Goal: Transaction & Acquisition: Purchase product/service

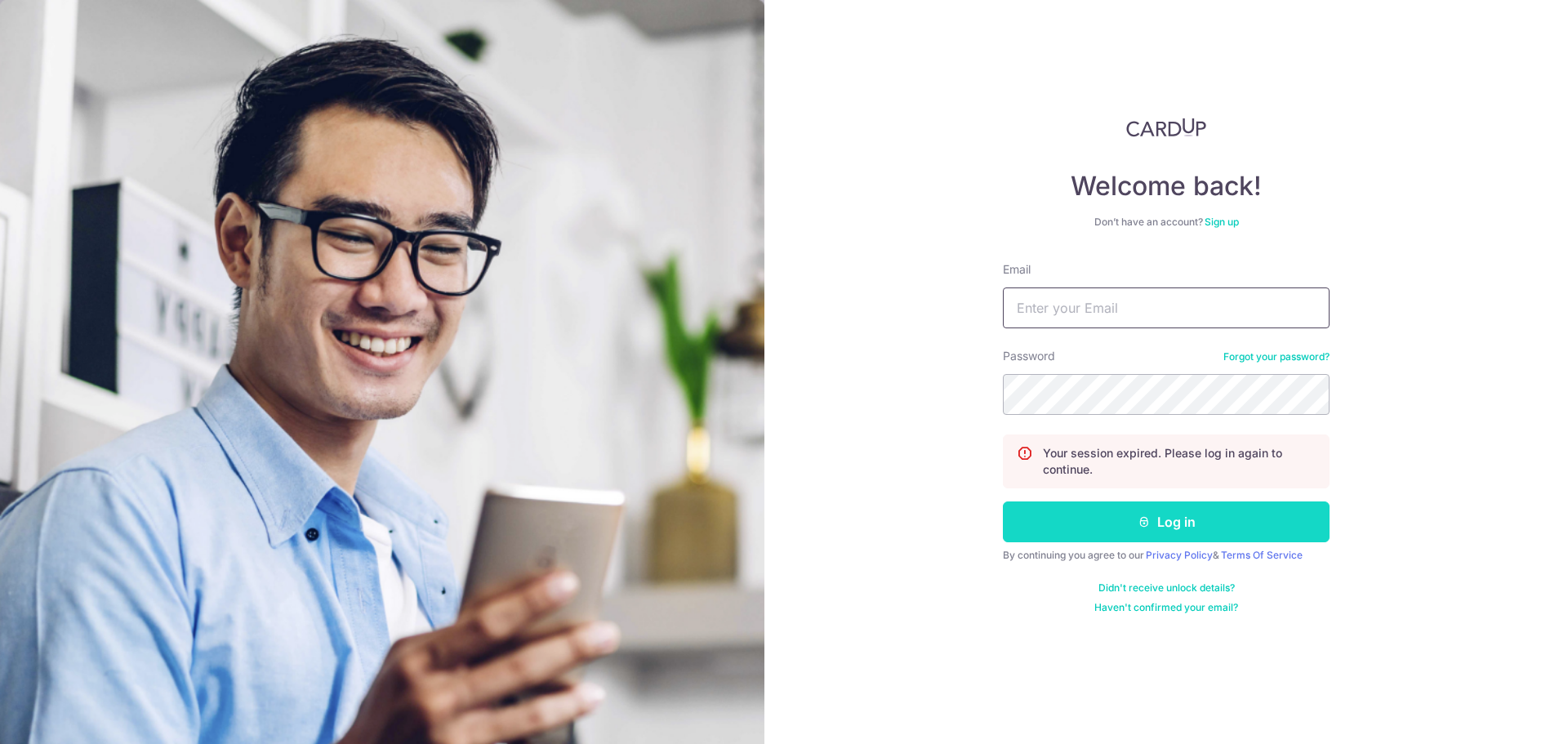
type input "sunny_tham@hotmail.com"
click at [1138, 519] on icon "submit" at bounding box center [1144, 523] width 13 height 13
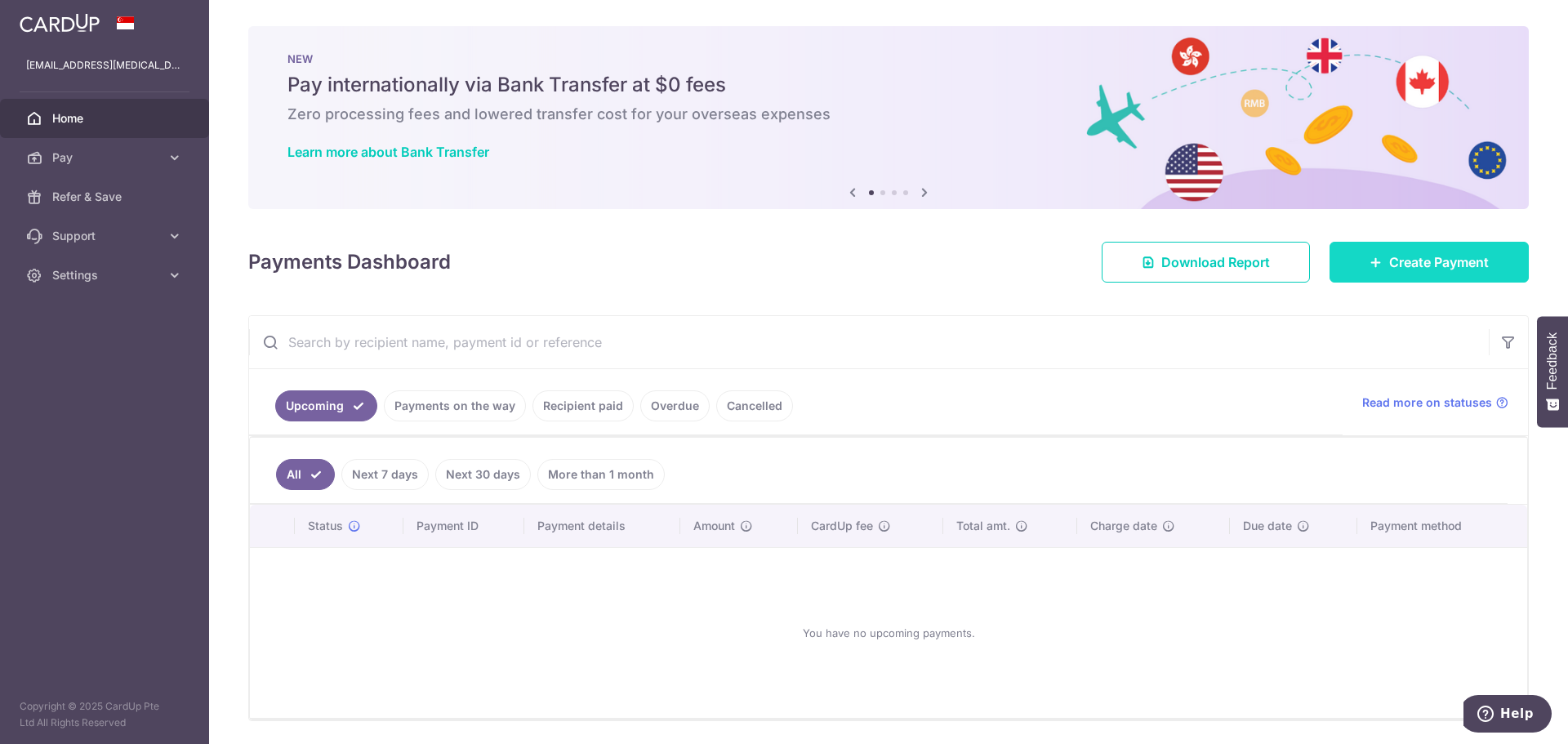
click at [1389, 269] on span "Create Payment" at bounding box center [1439, 262] width 99 height 20
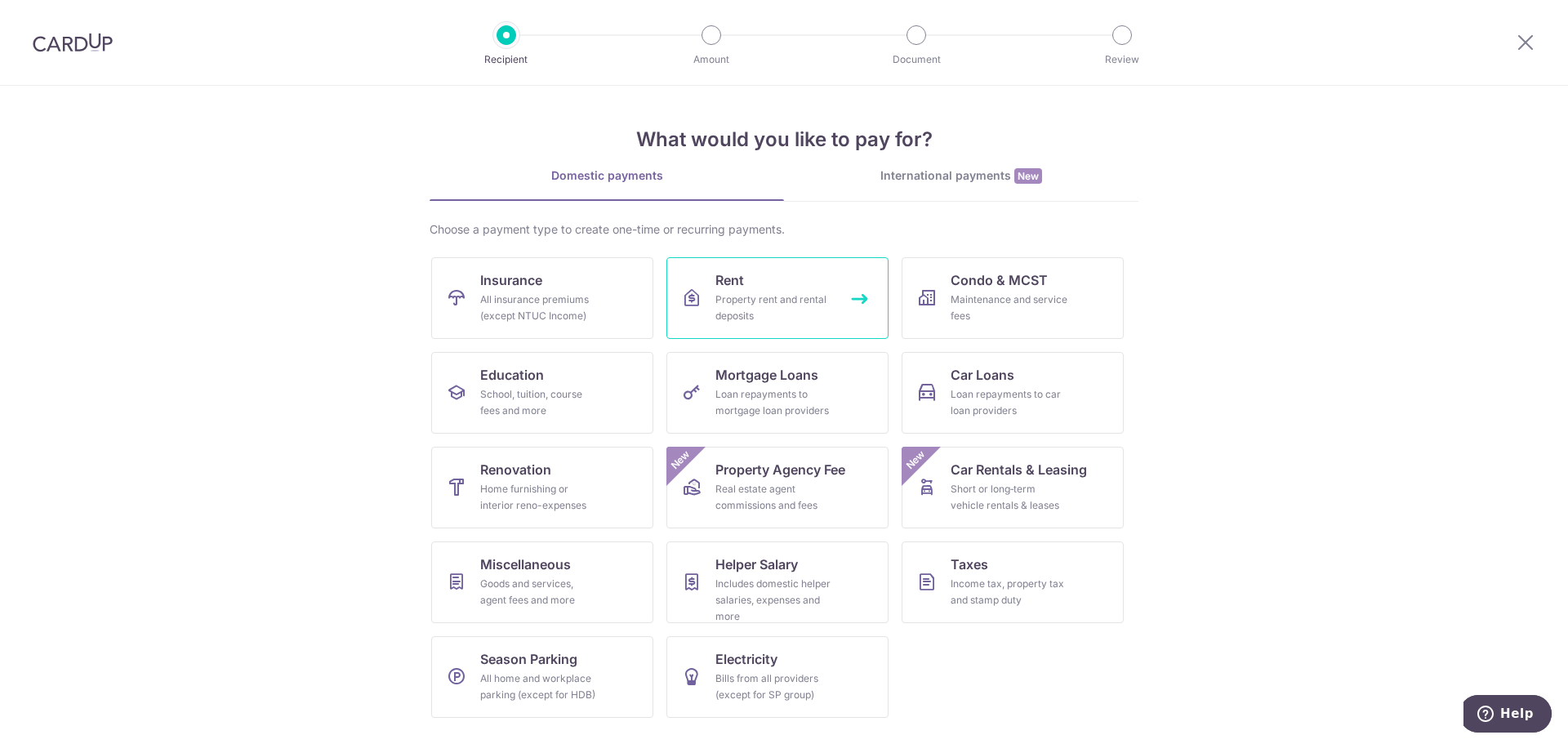
click at [705, 304] on link "Rent Property rent and rental deposits" at bounding box center [777, 297] width 222 height 82
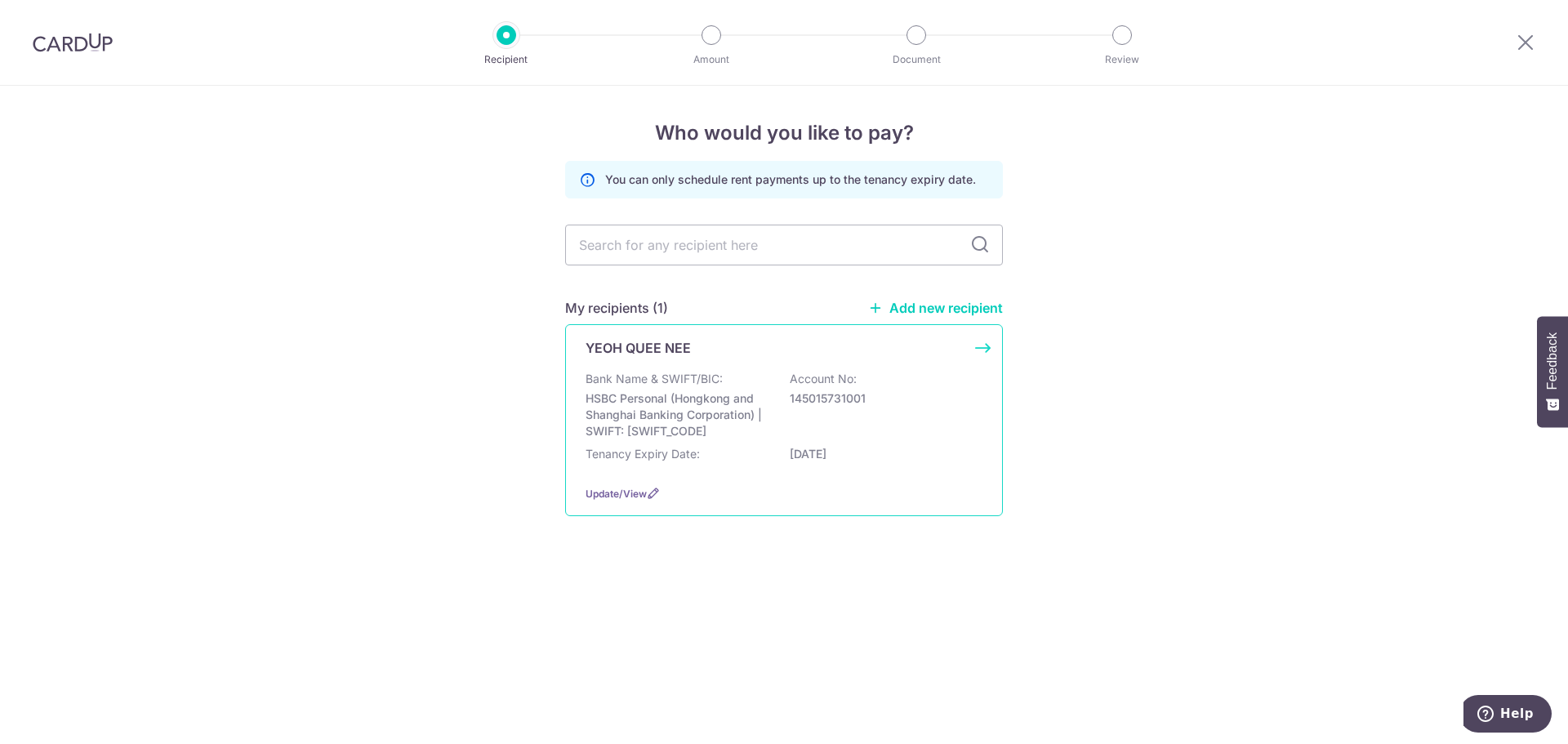
click at [647, 433] on p "HSBC Personal (Hongkong and Shanghai Banking Corporation) | SWIFT: HSBCSGS2XXX" at bounding box center [676, 415] width 183 height 49
click at [607, 491] on span "Update/View" at bounding box center [615, 493] width 61 height 12
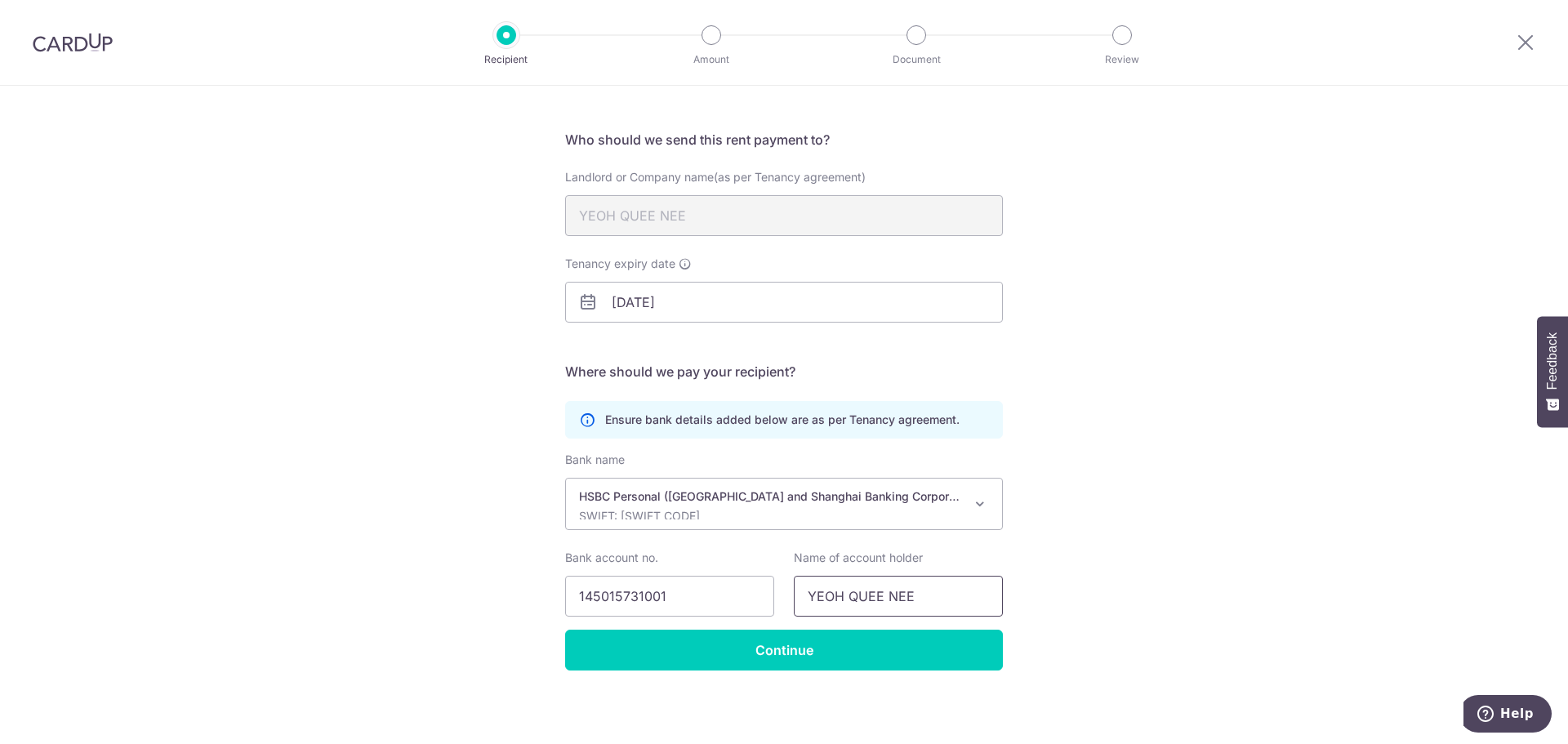
scroll to position [97, 0]
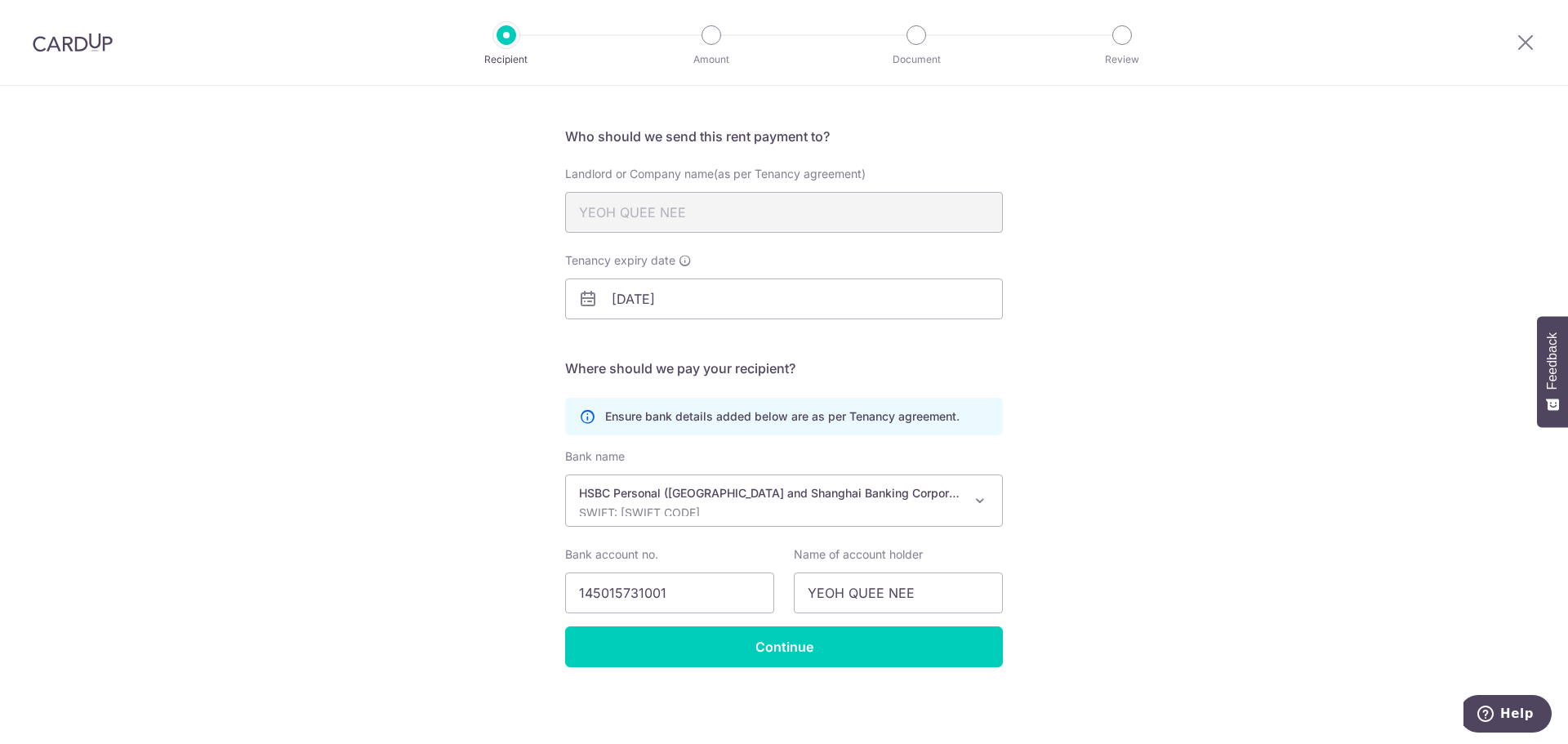
click at [49, 295] on div "Recipient Details Your recipient does not need a CardUp account to receive your…" at bounding box center [784, 367] width 1568 height 755
click at [1499, 431] on div "Recipient Details Your recipient does not need a CardUp account to receive your…" at bounding box center [784, 367] width 1568 height 755
click at [912, 649] on input "Continue" at bounding box center [784, 647] width 438 height 41
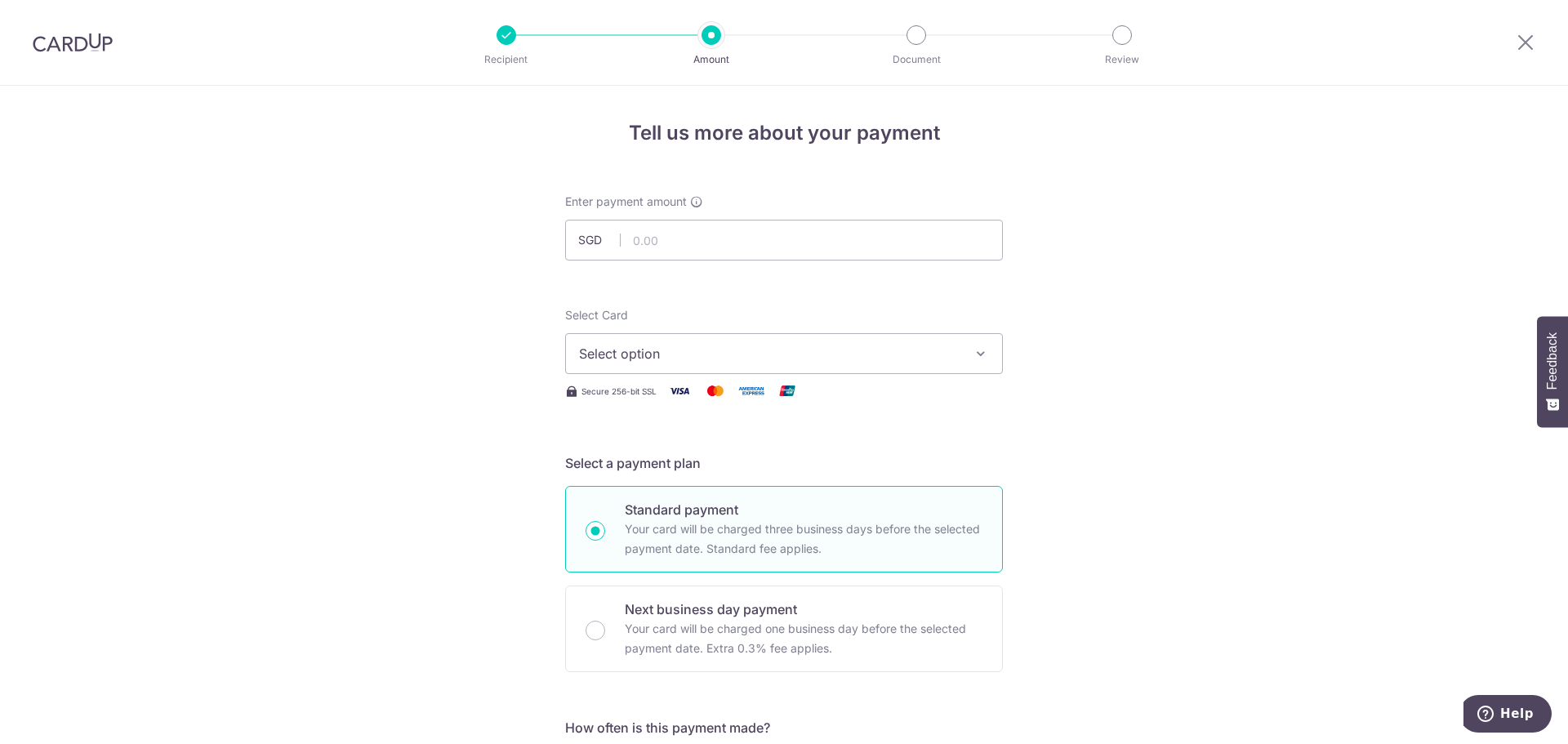
click at [940, 365] on button "Select option" at bounding box center [784, 354] width 438 height 41
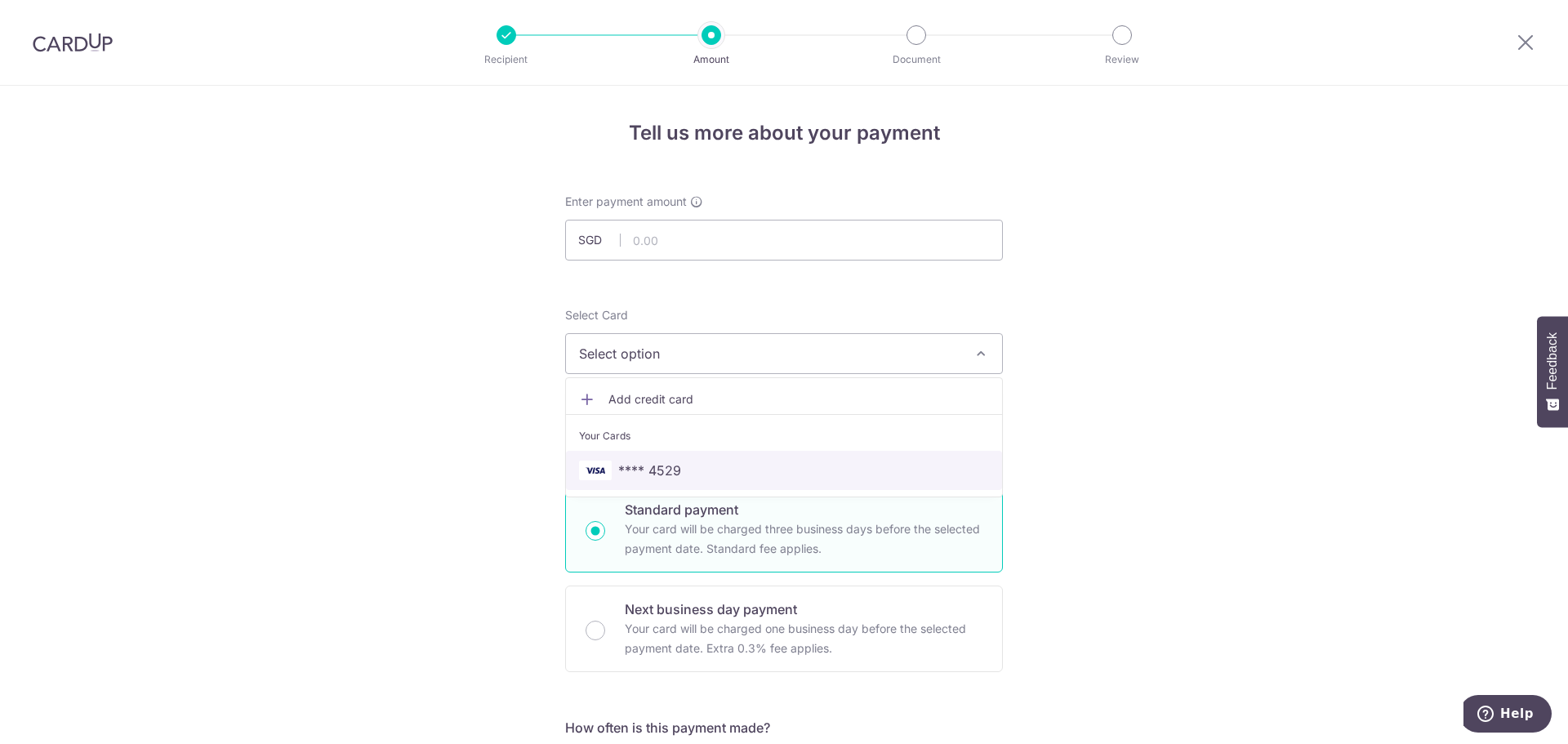
click at [778, 463] on span "**** 4529" at bounding box center [783, 470] width 410 height 20
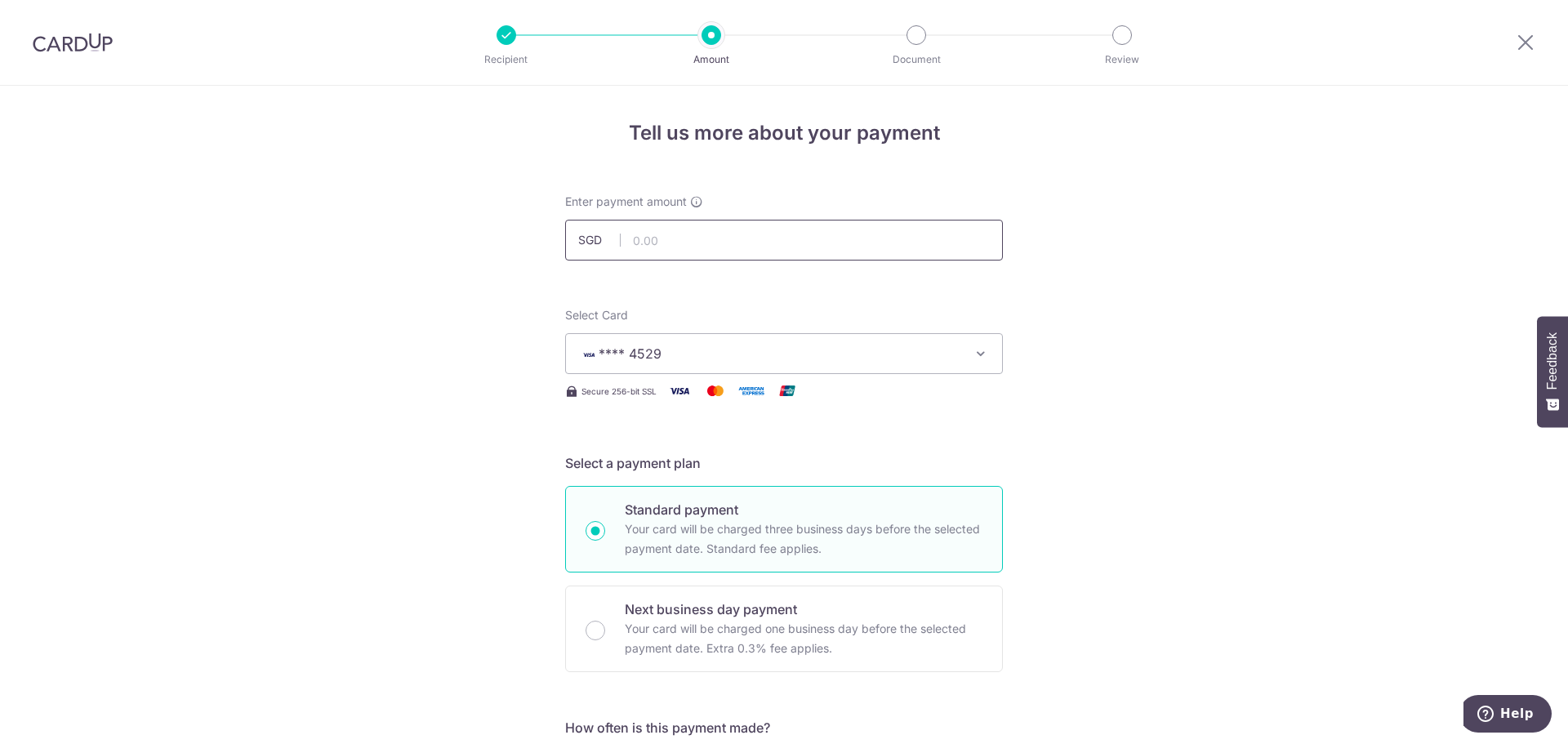
click at [731, 244] on input "text" at bounding box center [784, 240] width 438 height 41
type input "5,000.00"
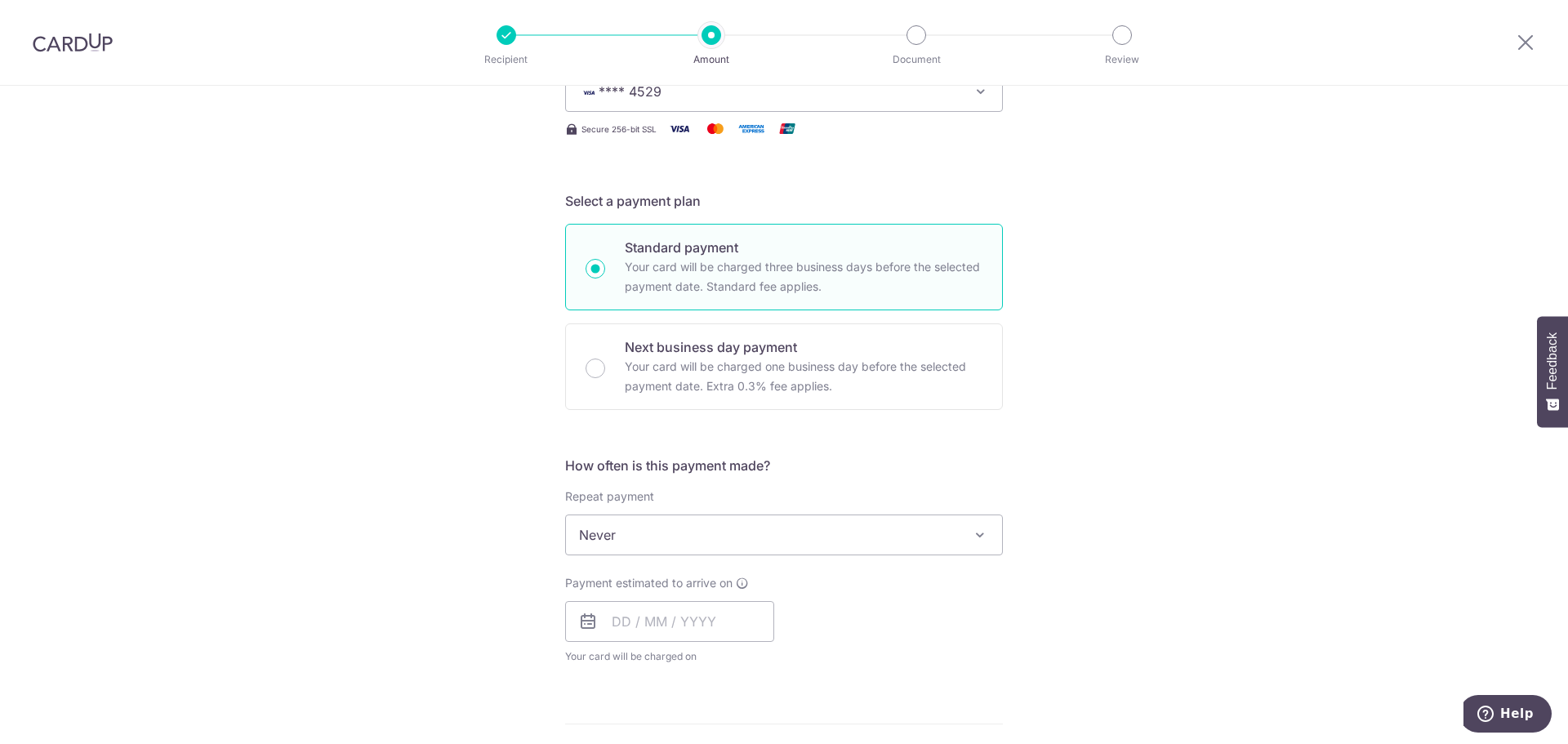
scroll to position [326, 0]
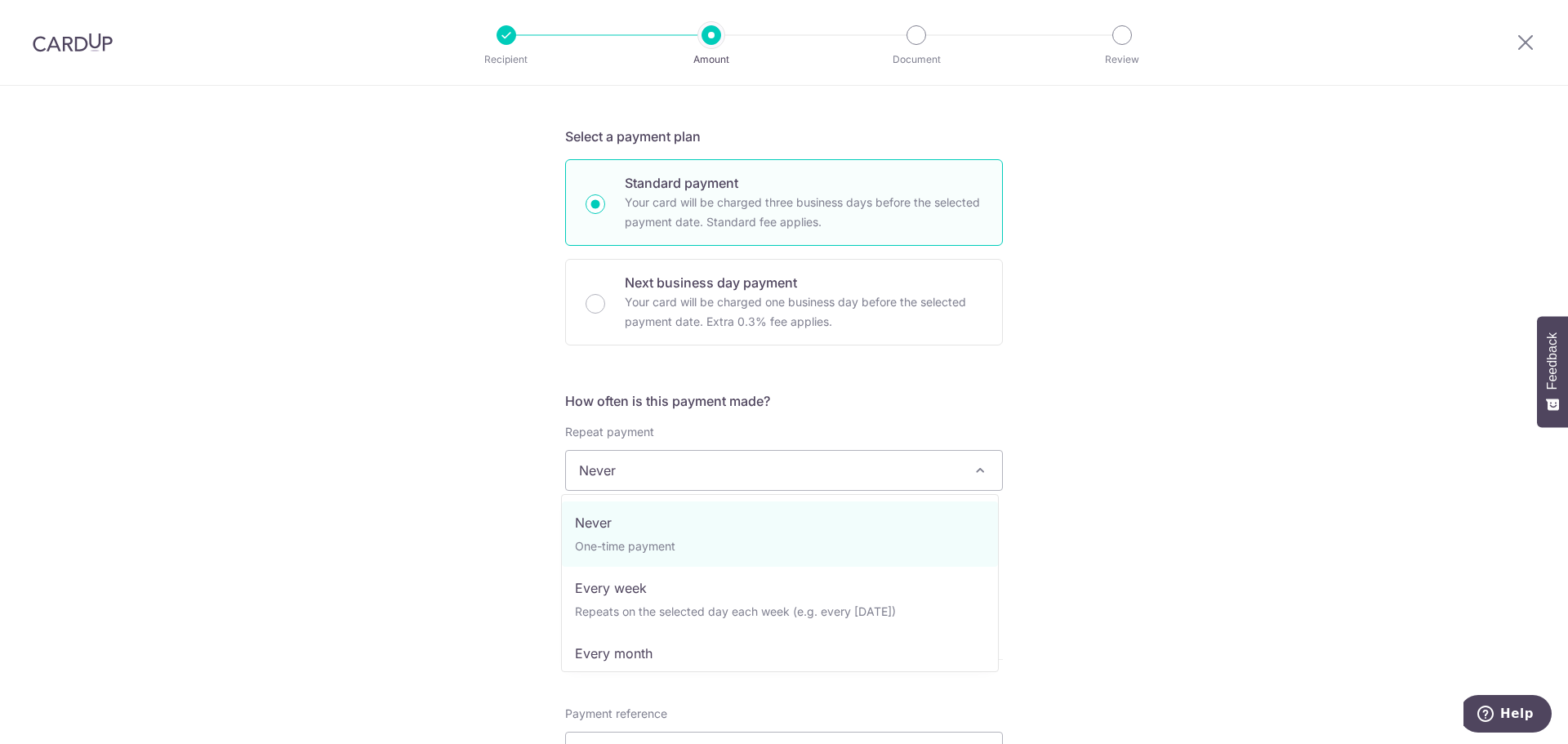
click at [873, 478] on span "Never" at bounding box center [784, 471] width 436 height 39
select select "3"
type input "30/09/2027"
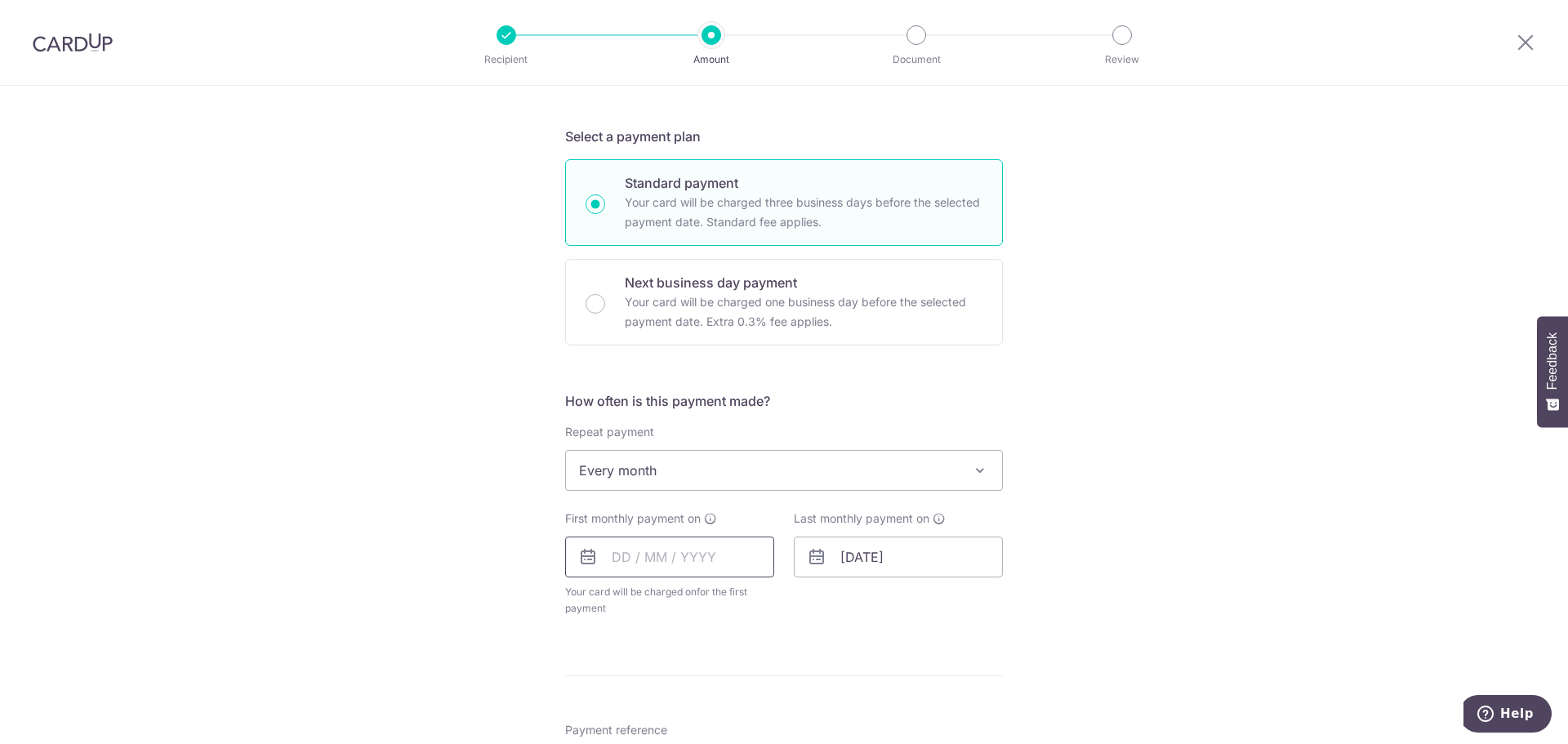
click at [719, 554] on input "text" at bounding box center [670, 557] width 209 height 41
click at [620, 701] on link "8" at bounding box center [631, 706] width 26 height 26
type input "08/09/2025"
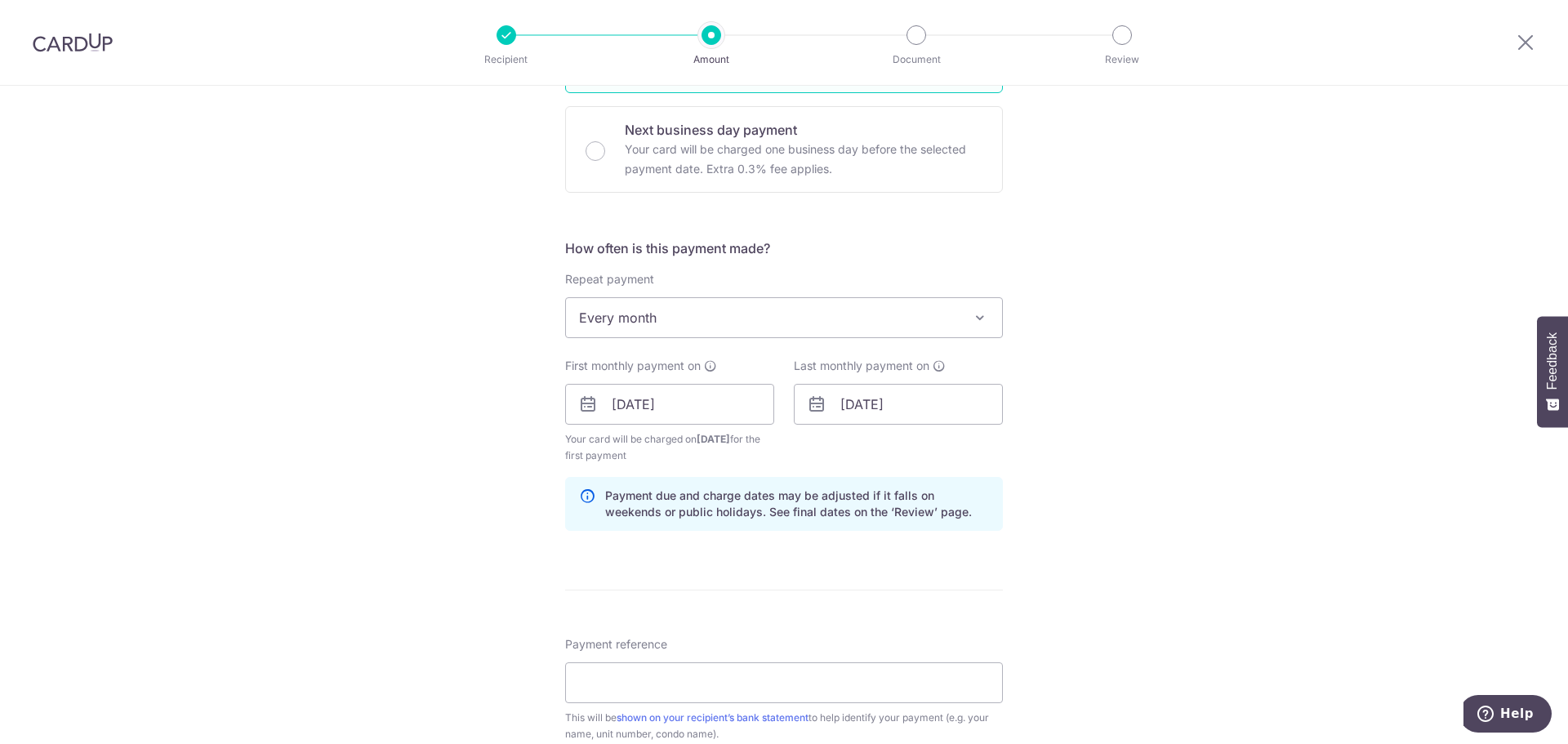
scroll to position [491, 0]
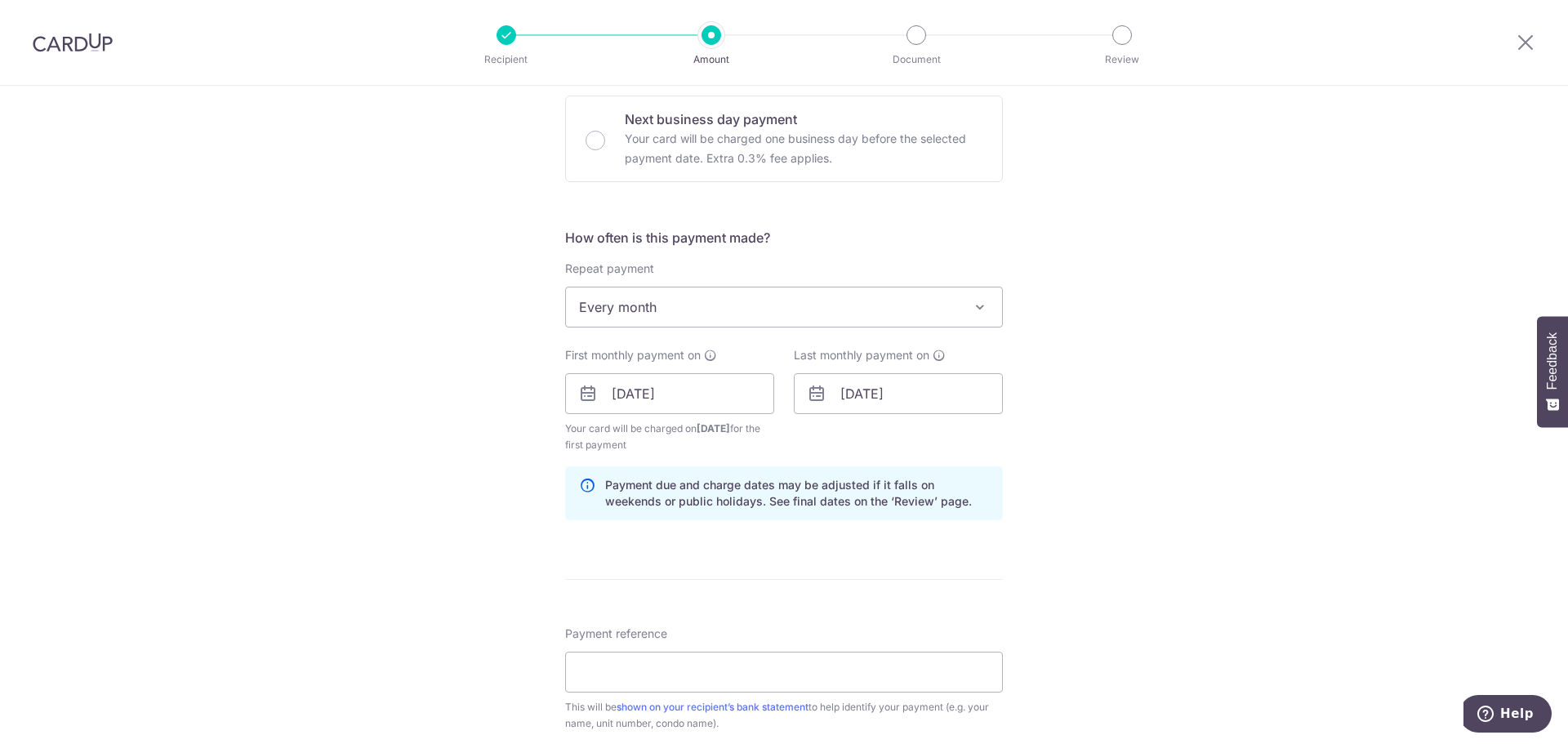
click at [1175, 434] on div "Tell us more about your payment Enter payment amount SGD 5,000.00 5000.00 Selec…" at bounding box center [784, 376] width 1568 height 1561
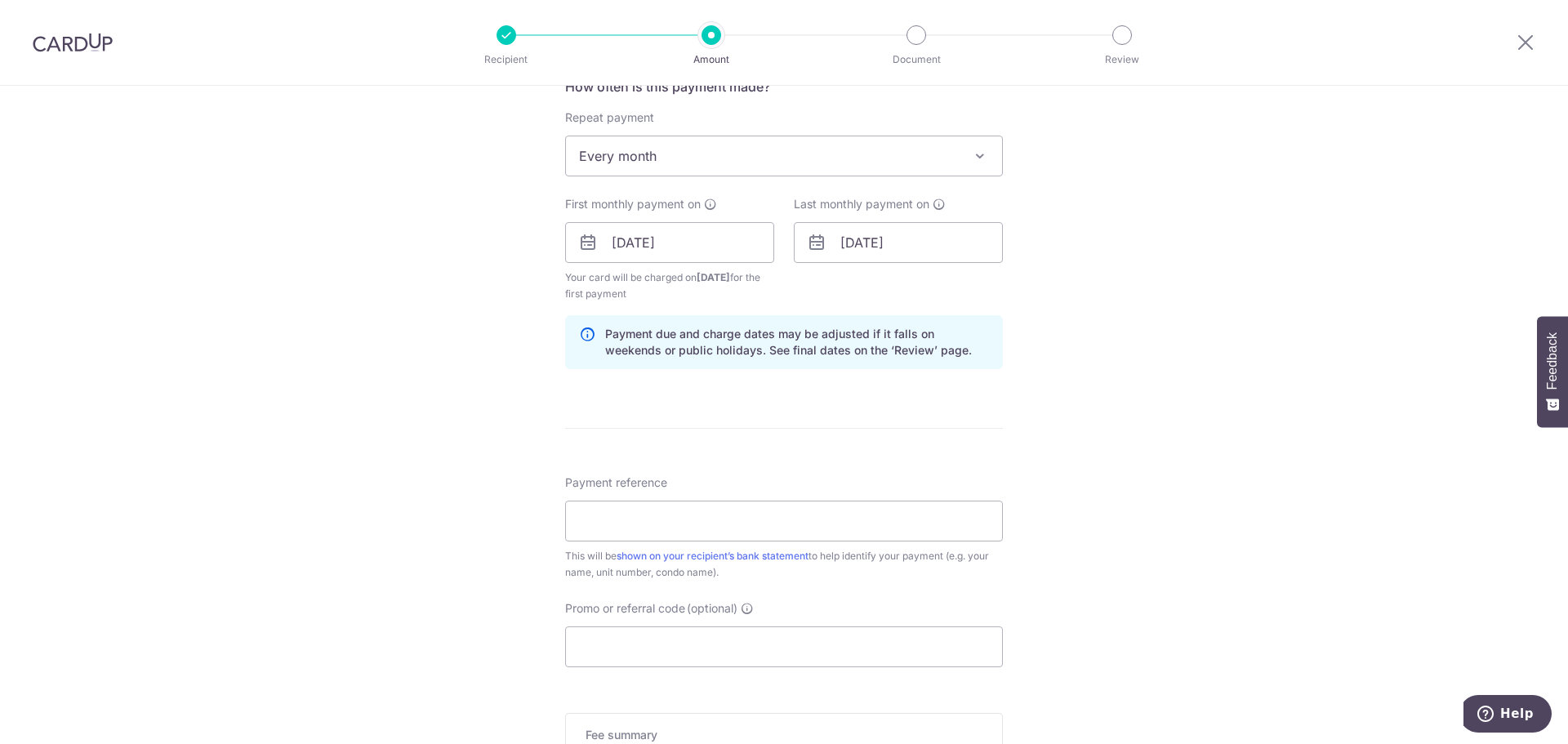
scroll to position [654, 0]
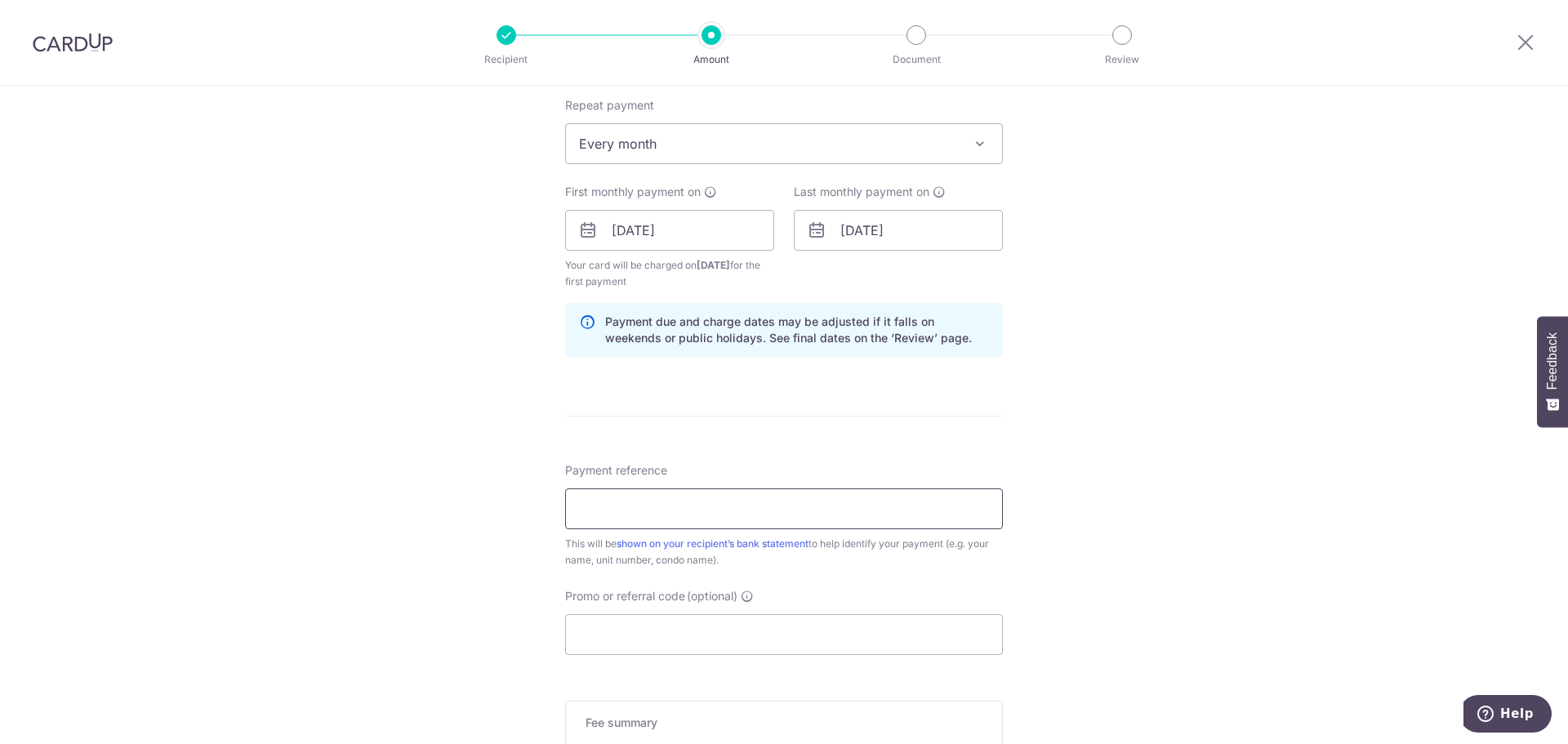
click at [861, 512] on input "Payment reference" at bounding box center [784, 509] width 438 height 41
click at [662, 507] on input "Pine Grove 0529" at bounding box center [784, 509] width 438 height 41
type input "Pine Grove 05-29"
click at [1294, 291] on div "Tell us more about your payment Enter payment amount SGD 5,000.00 5000.00 Selec…" at bounding box center [784, 213] width 1568 height 1561
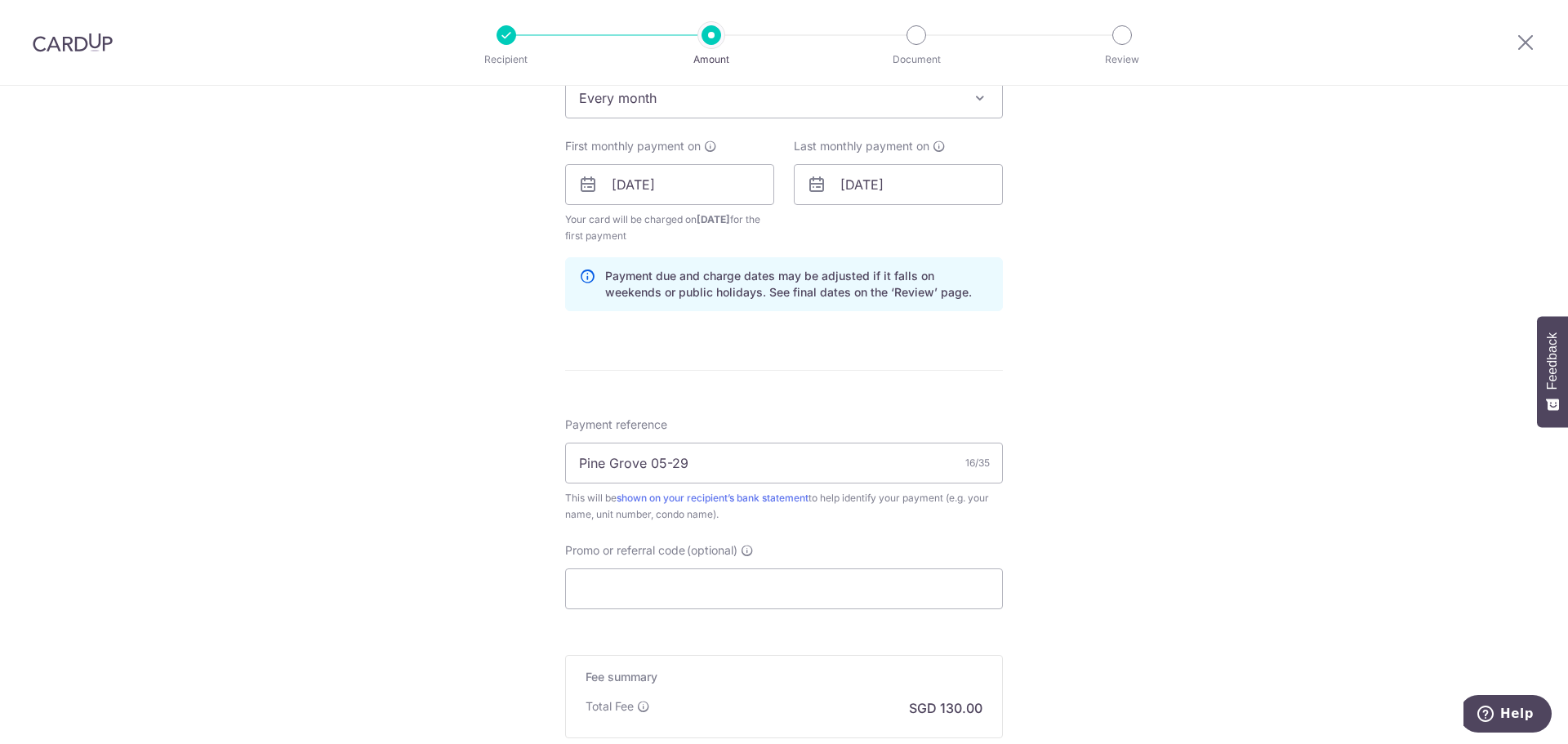
scroll to position [736, 0]
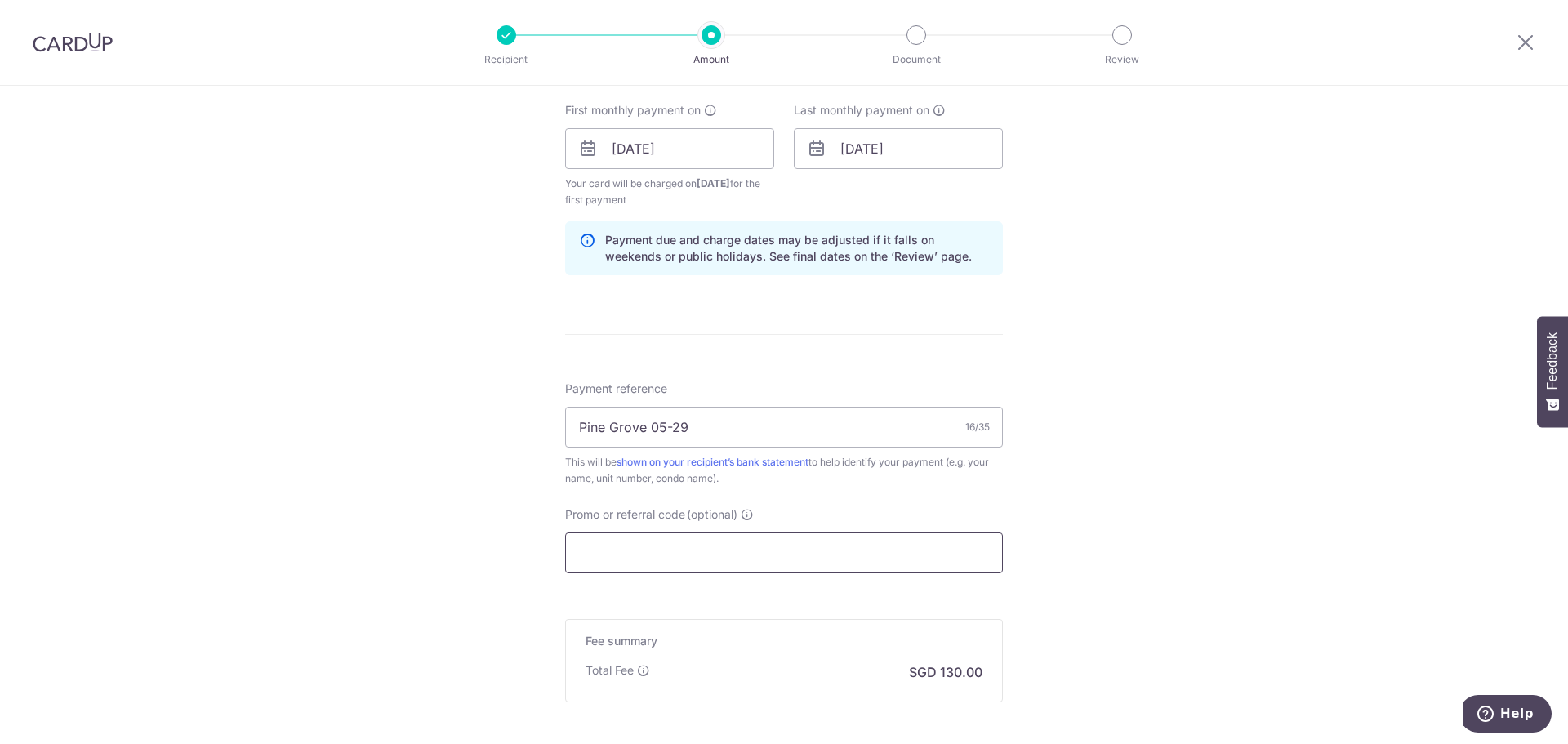
click at [707, 558] on input "Promo or referral code (optional)" at bounding box center [784, 554] width 438 height 41
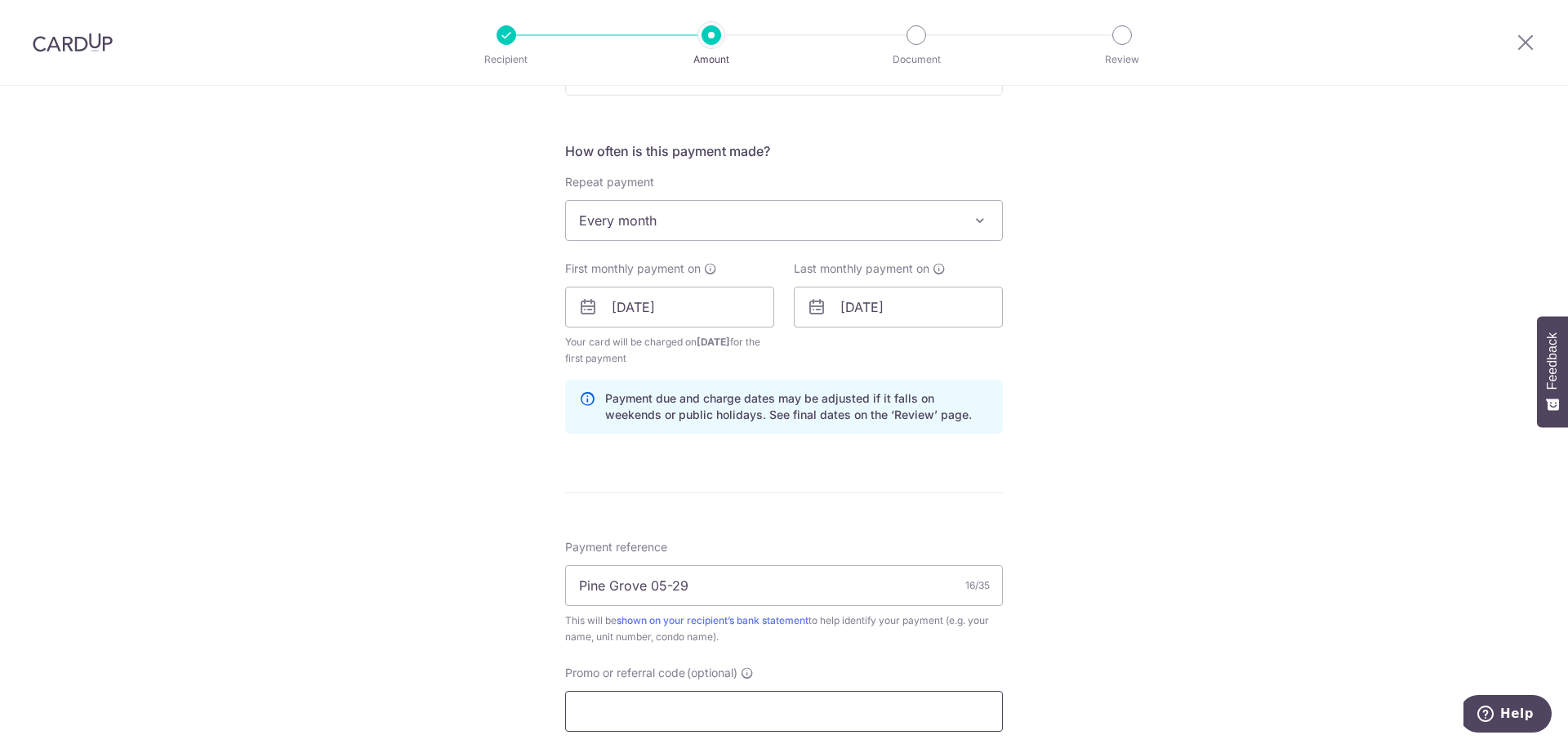
scroll to position [576, 0]
paste input "SAVERENT179"
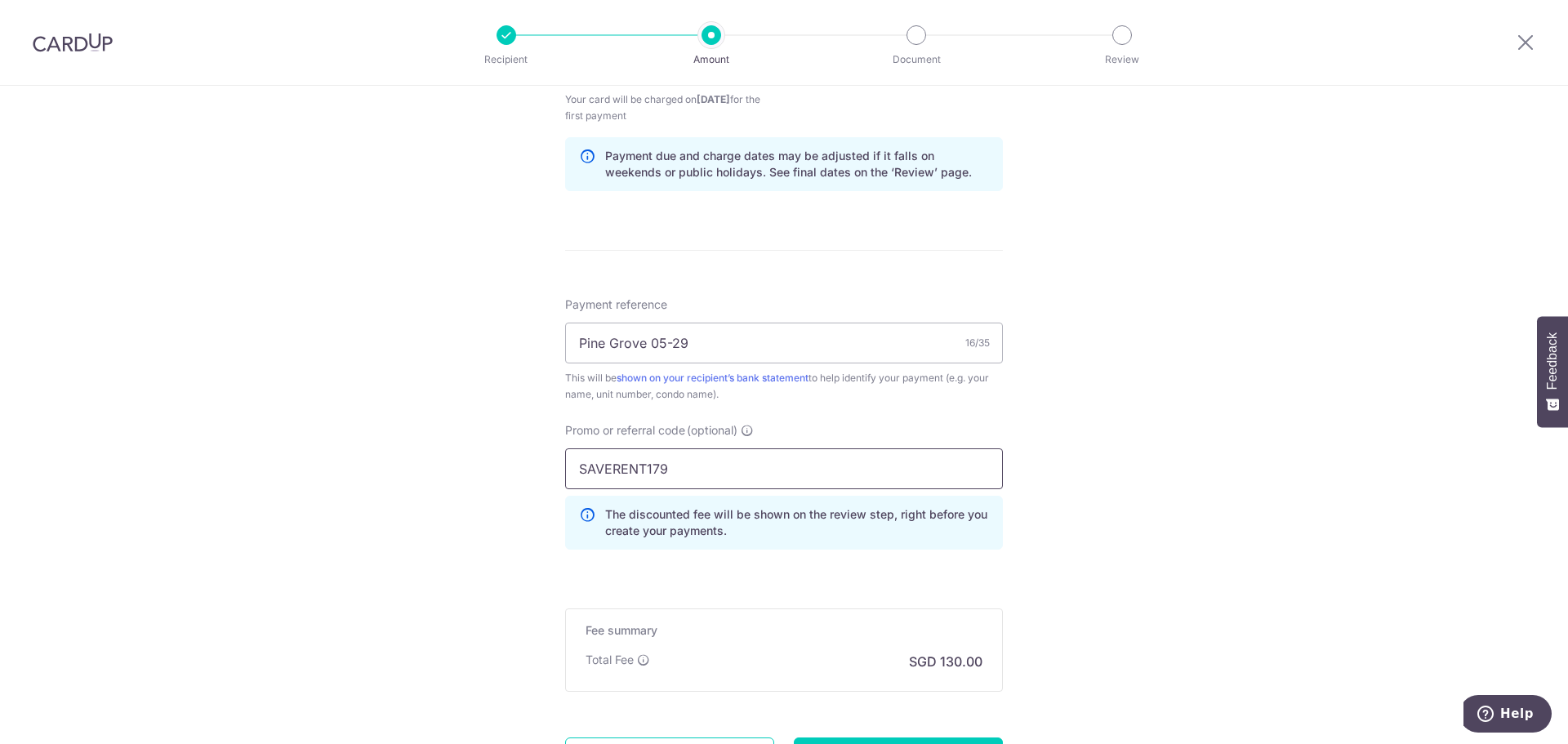
scroll to position [821, 0]
type input "SAVERENT179"
click at [1161, 498] on div "Tell us more about your payment Enter payment amount SGD 5,000.00 5000.00 Selec…" at bounding box center [784, 82] width 1568 height 1635
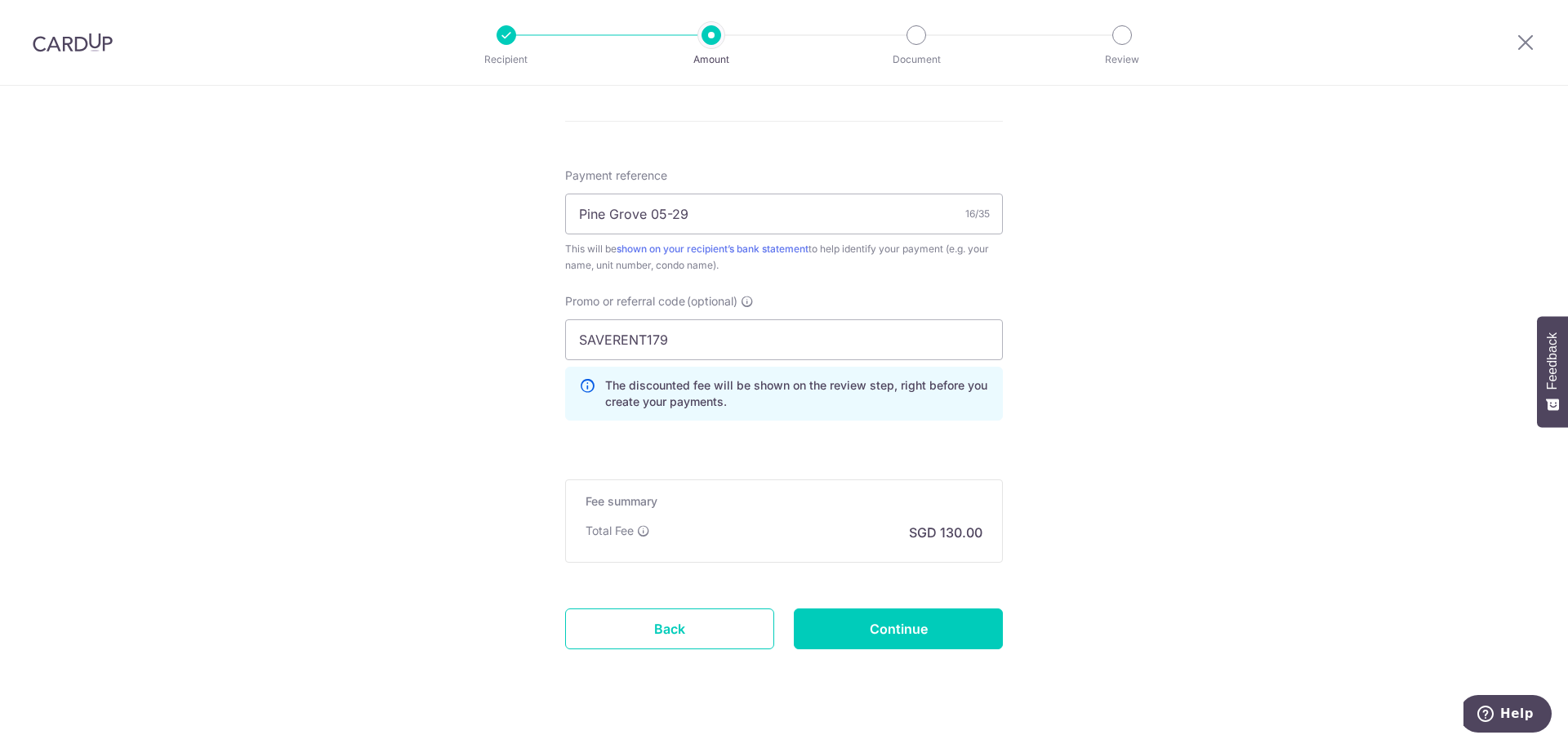
scroll to position [977, 0]
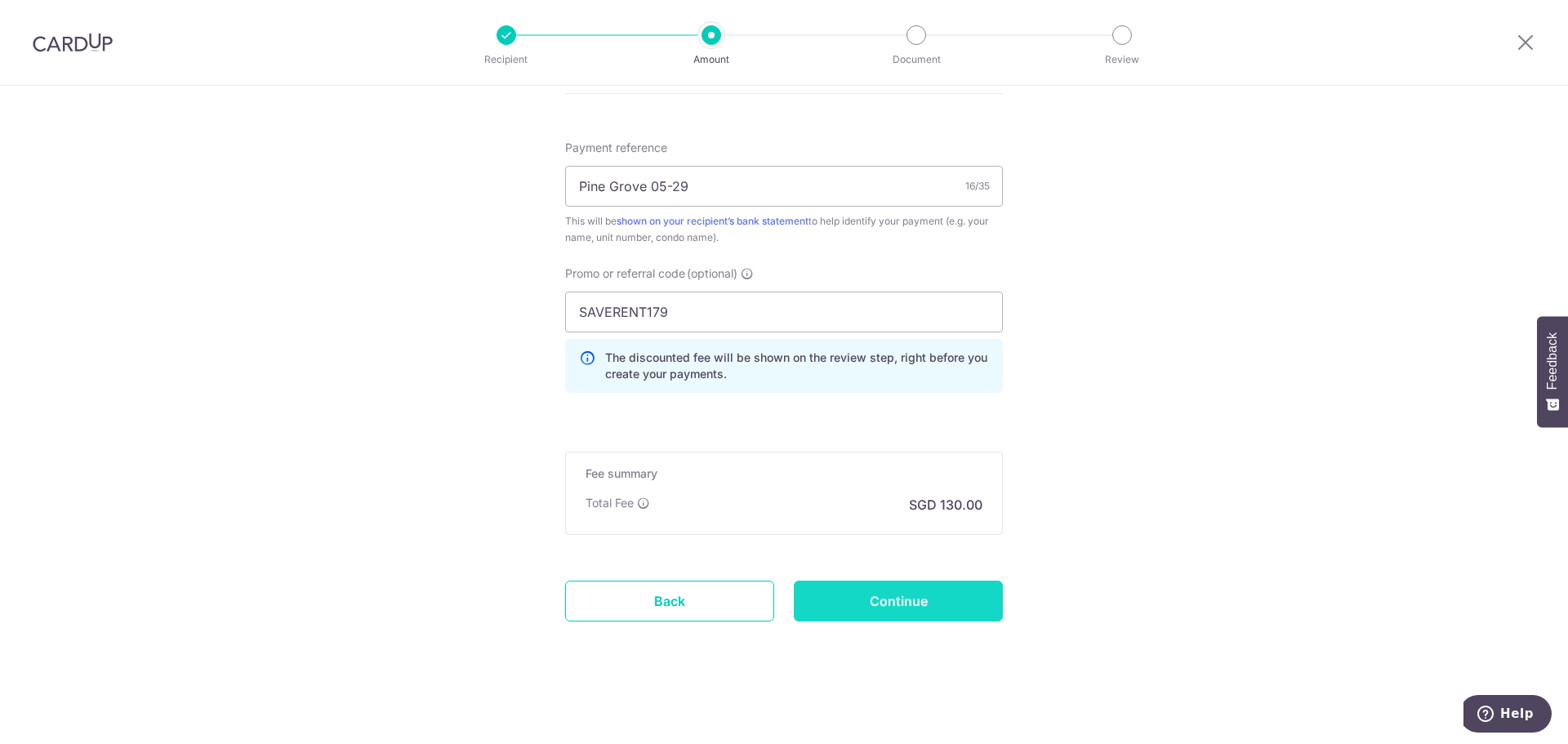
click at [921, 616] on input "Continue" at bounding box center [898, 601] width 209 height 41
type input "Create Schedule"
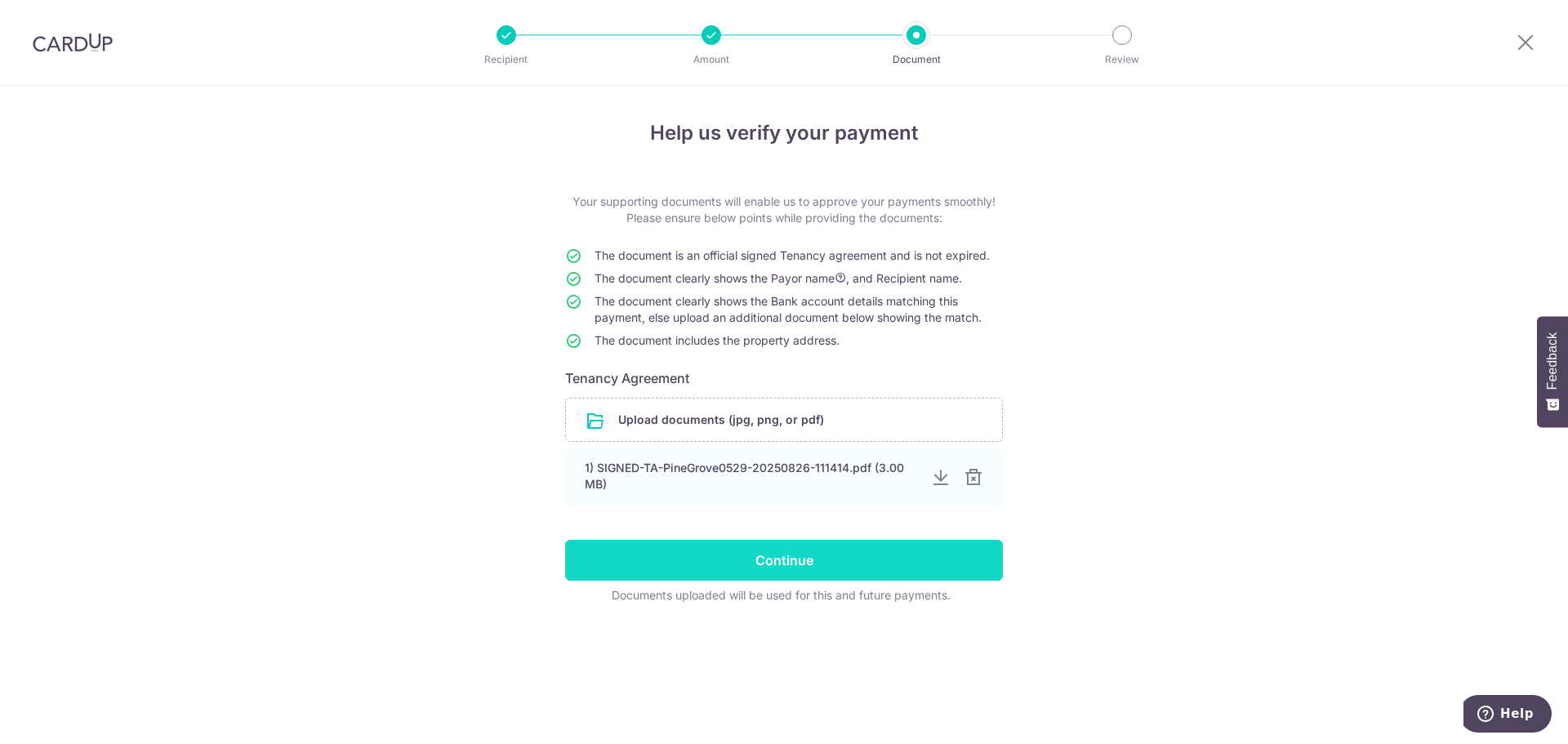
click at [811, 557] on input "Continue" at bounding box center [784, 561] width 438 height 41
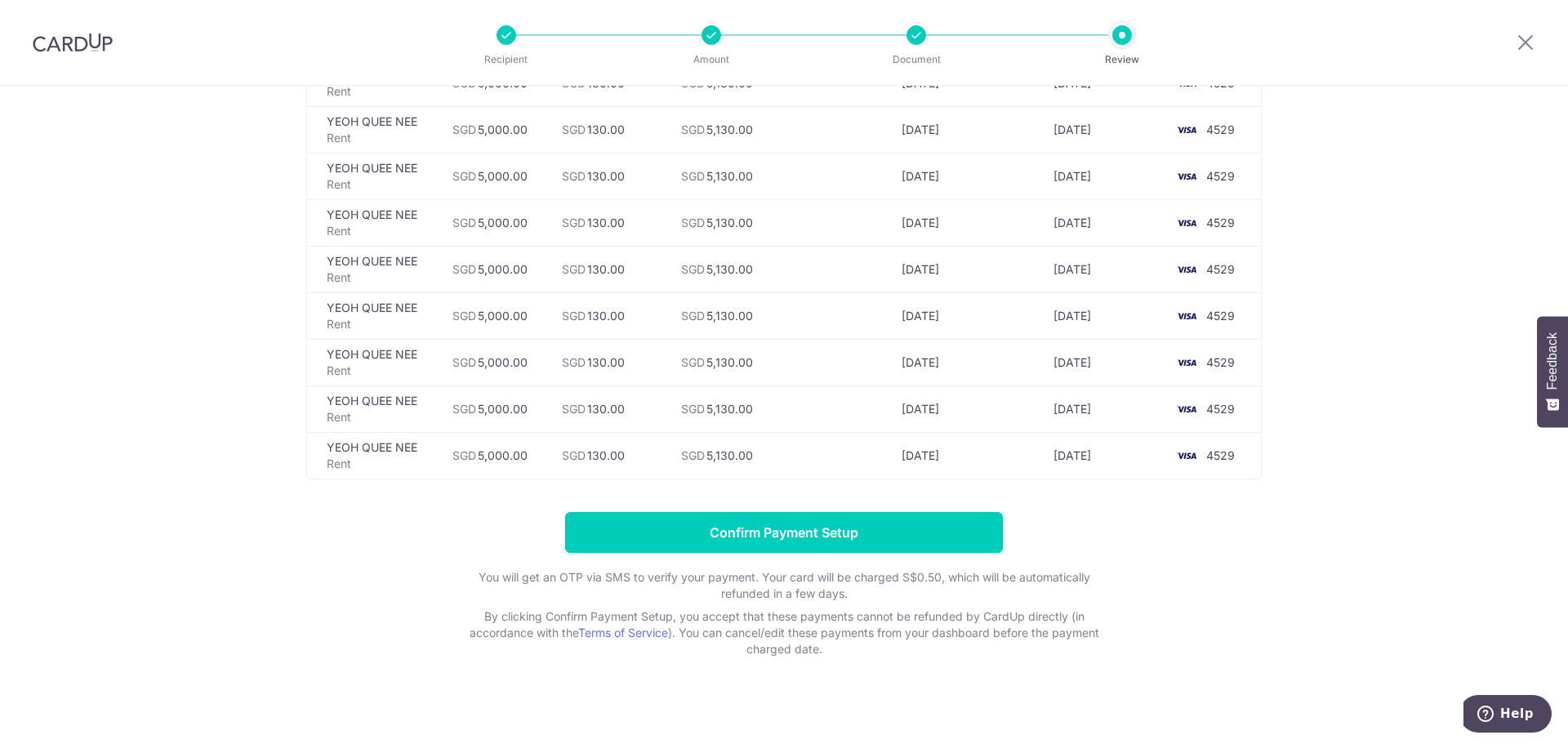
scroll to position [949, 0]
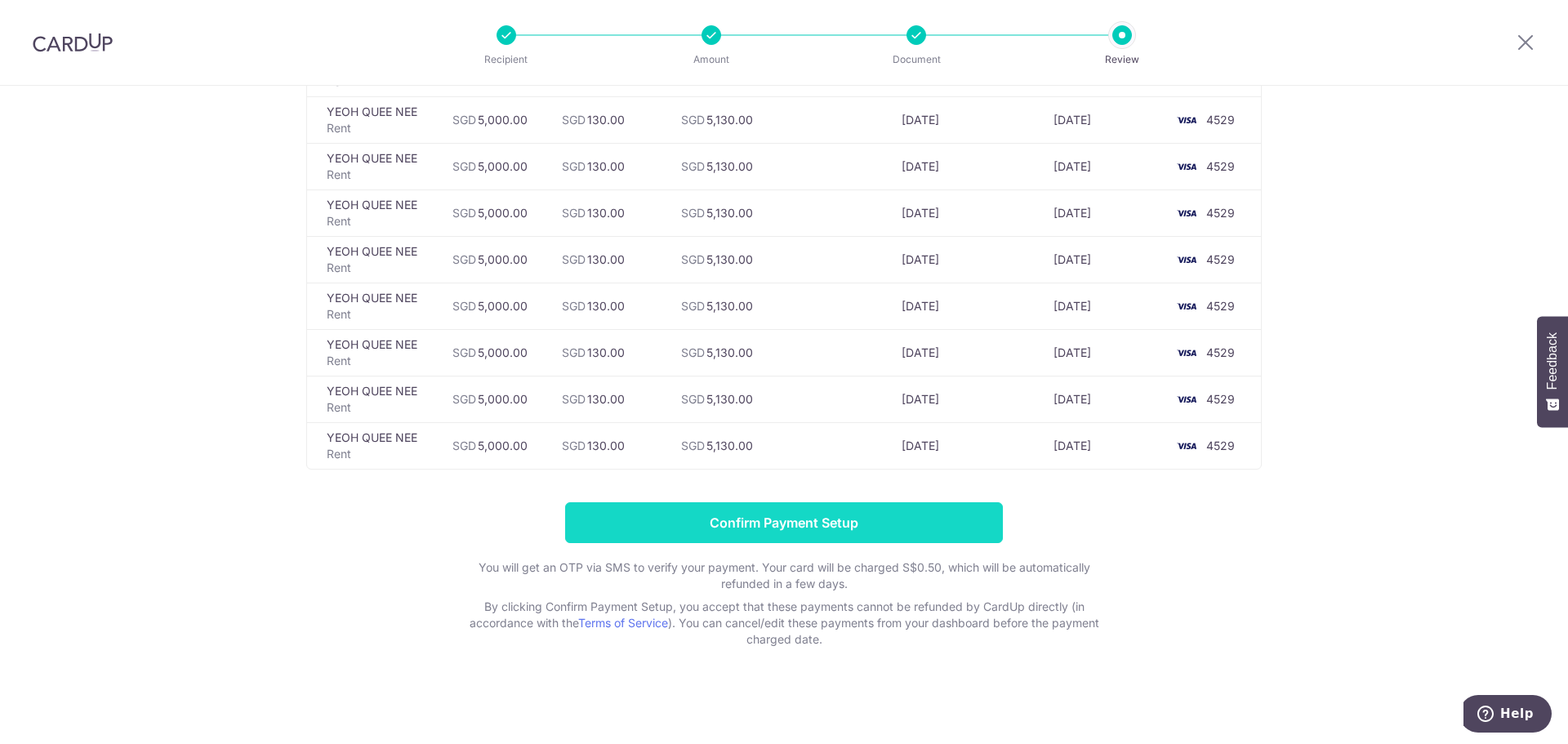
click at [868, 524] on input "Confirm Payment Setup" at bounding box center [784, 524] width 438 height 41
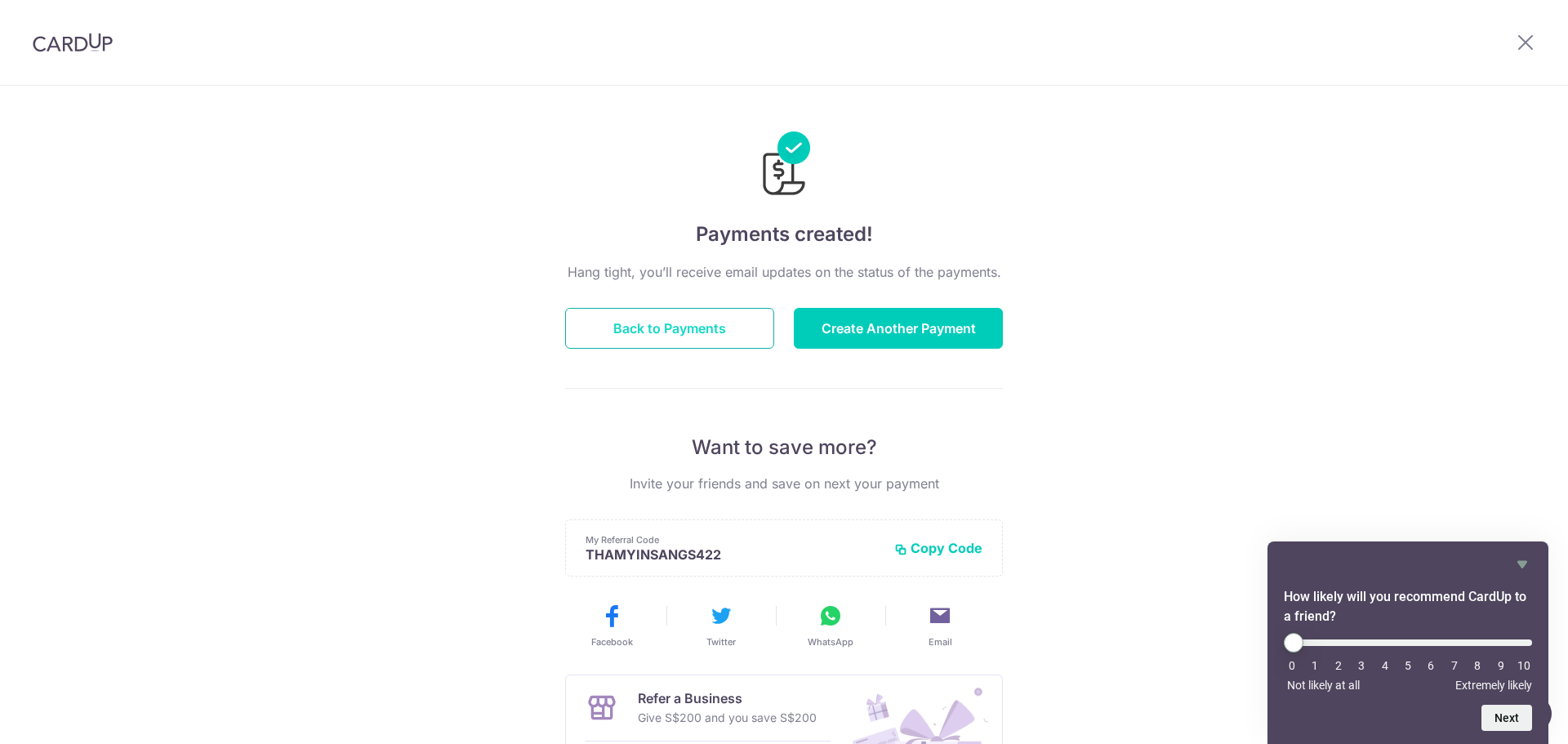
click at [722, 335] on button "Back to Payments" at bounding box center [670, 328] width 209 height 41
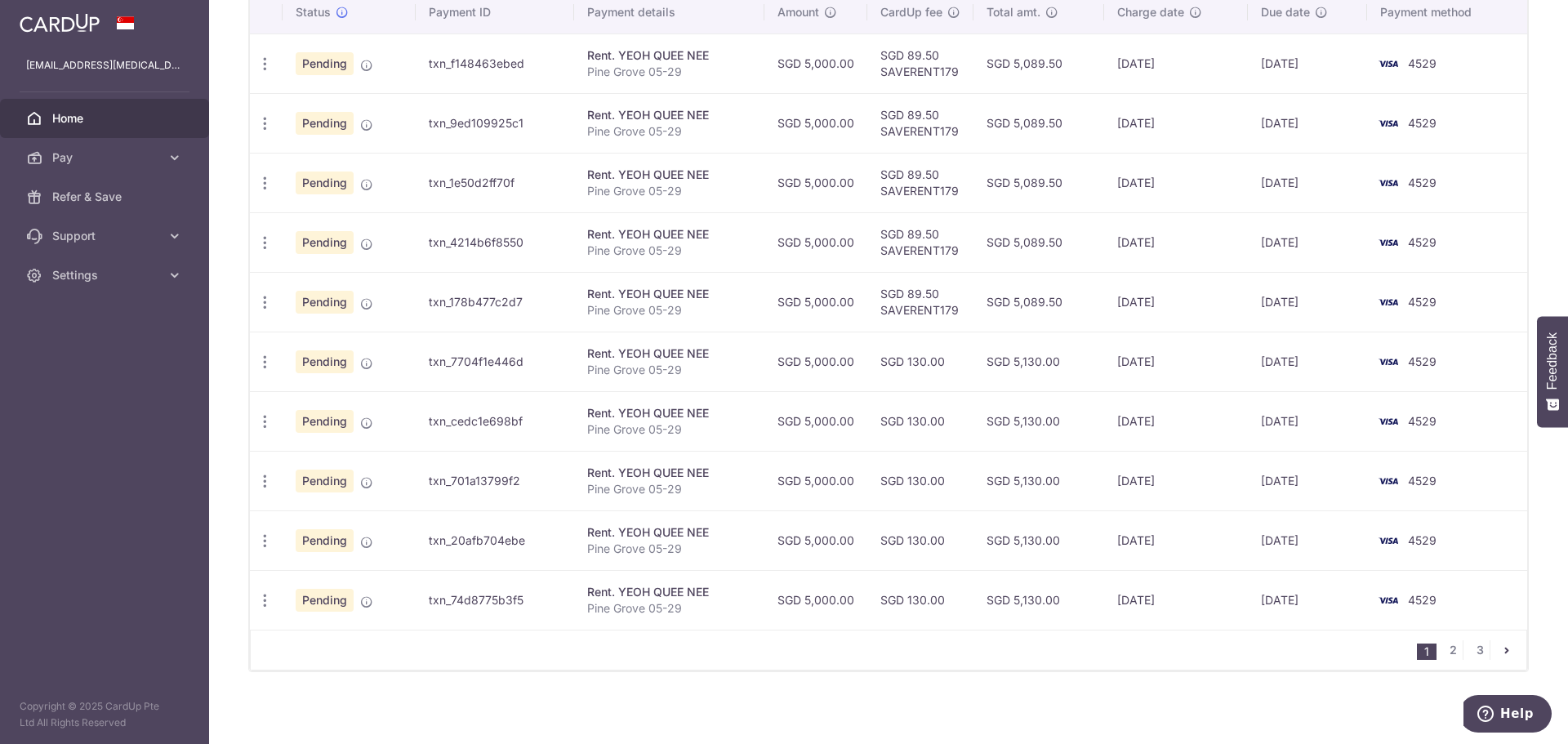
scroll to position [519, 0]
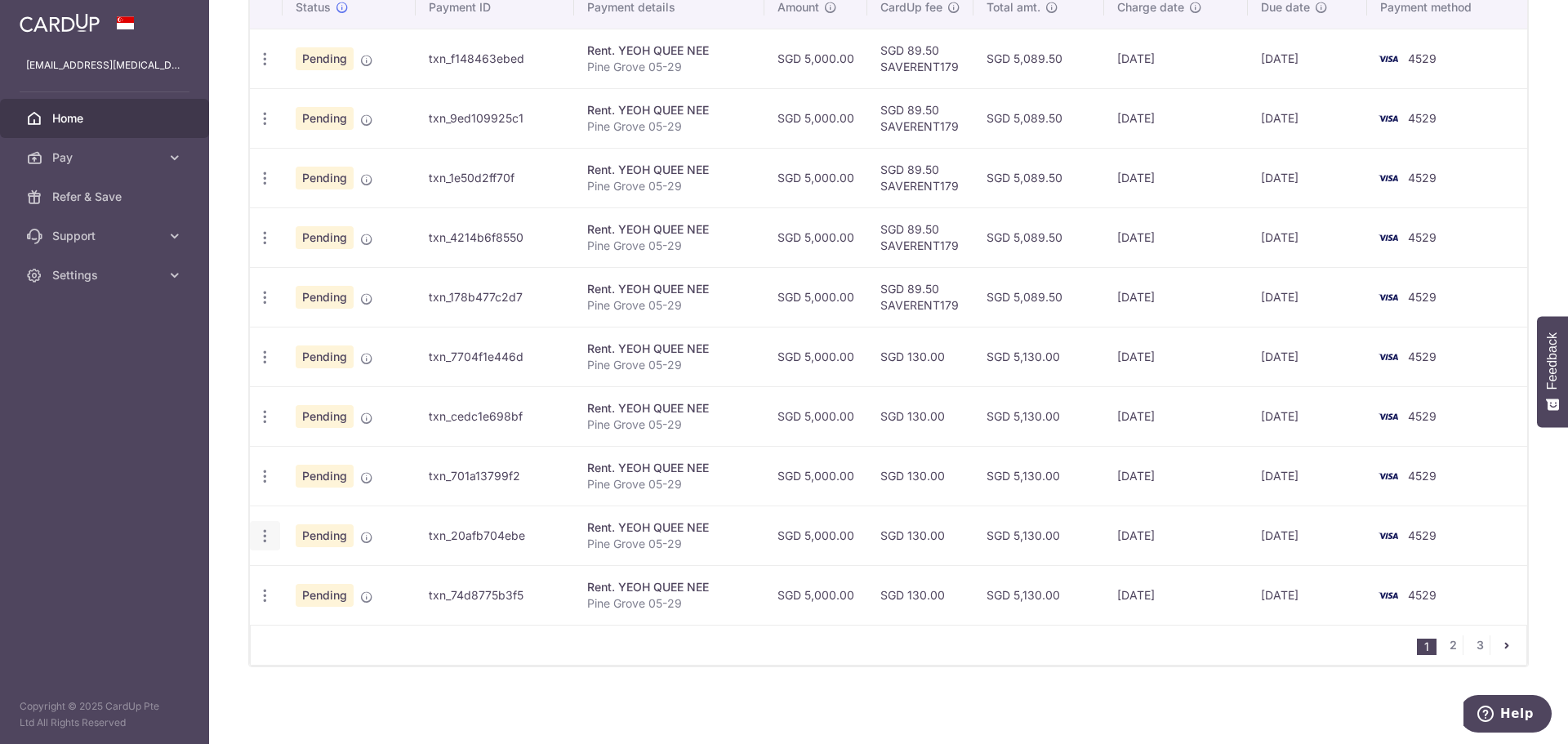
click at [258, 68] on icon "button" at bounding box center [264, 59] width 17 height 17
click at [68, 496] on aside "[EMAIL_ADDRESS][MEDICAL_DATA][DOMAIN_NAME] Home Pay Payments Recipients Cards R…" at bounding box center [104, 372] width 209 height 744
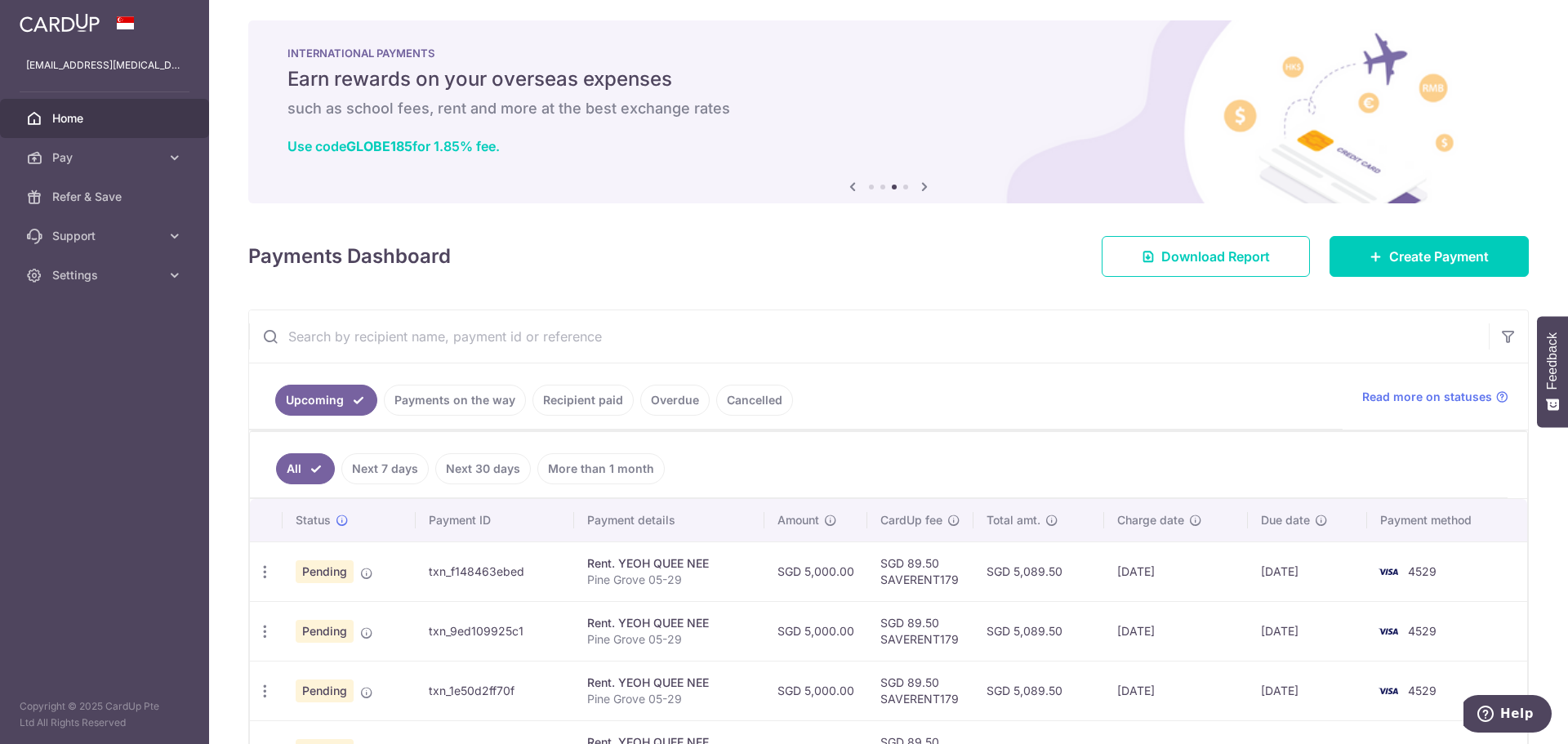
scroll to position [0, 0]
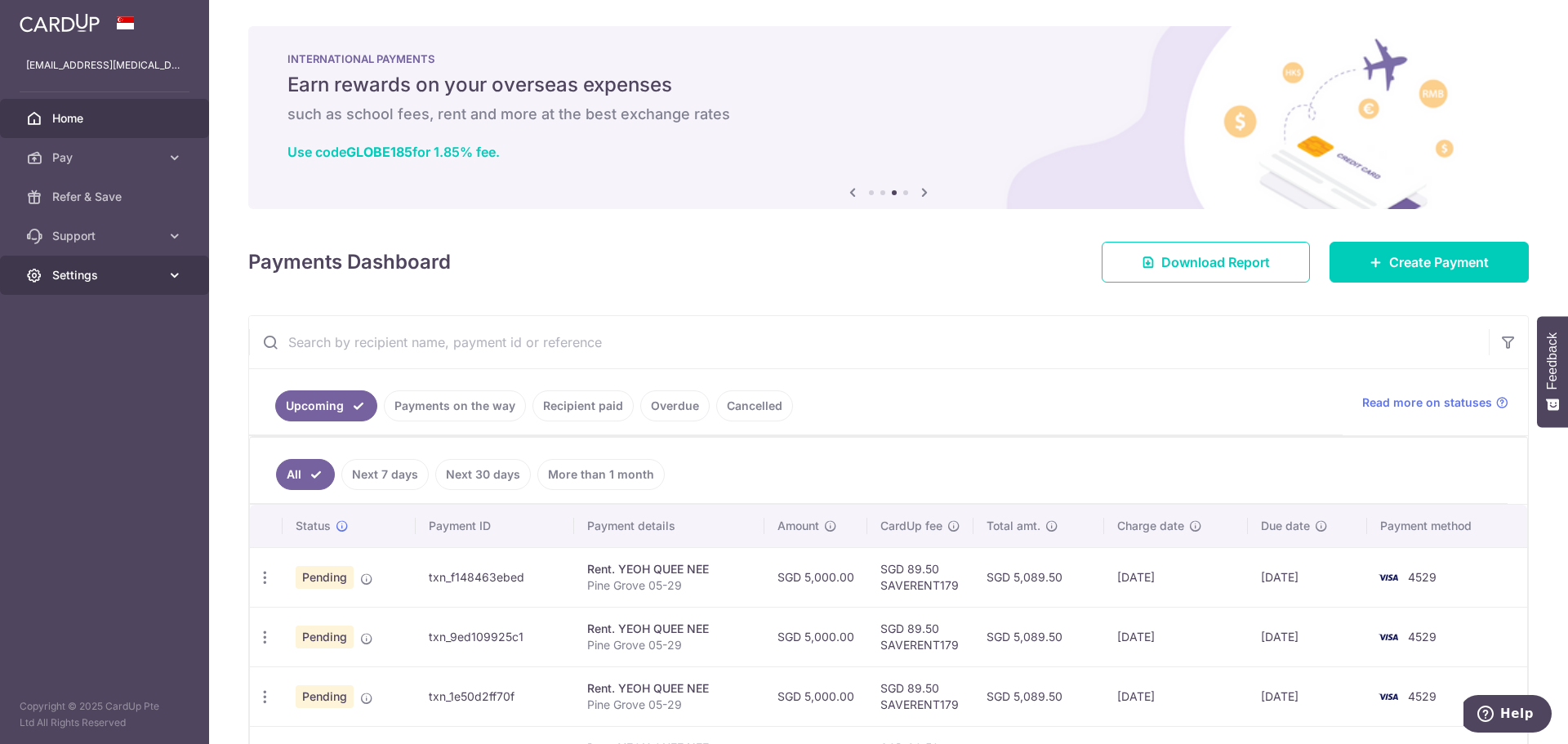
click at [143, 281] on span "Settings" at bounding box center [106, 275] width 108 height 16
click at [80, 358] on span "Logout" at bounding box center [106, 353] width 108 height 16
